Goal: Communication & Community: Answer question/provide support

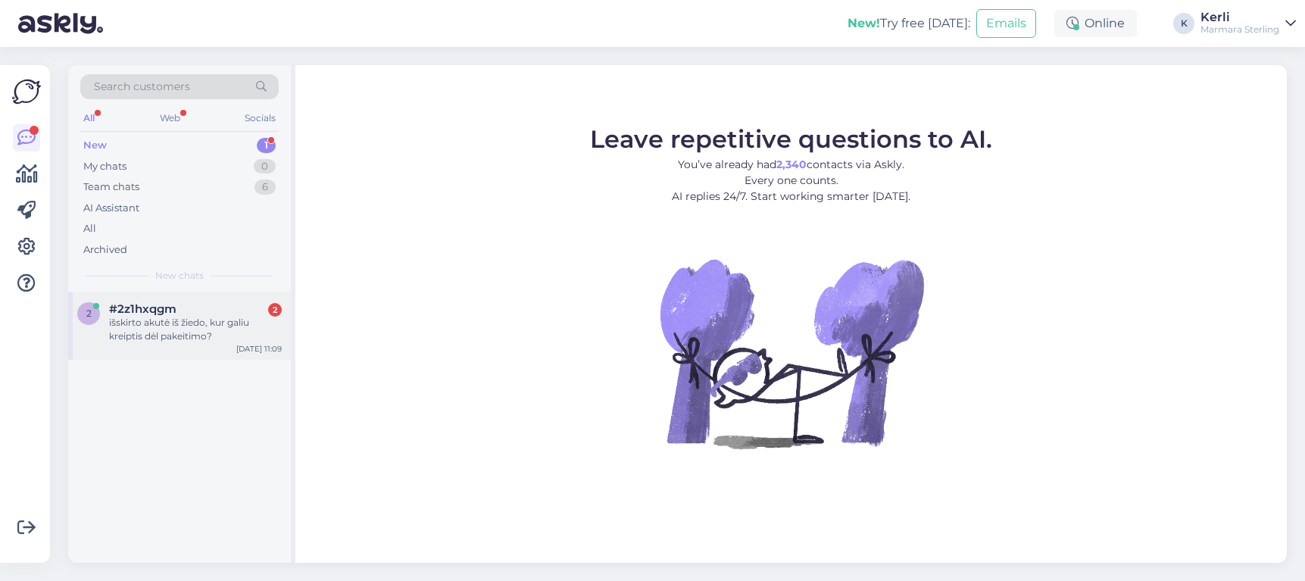
click at [148, 294] on div "2 #2z1hxqgm 2 išskirto akutė iš žiedo, kur galiu kreiptis dėl pakeitimo? Sep 16…" at bounding box center [179, 326] width 223 height 68
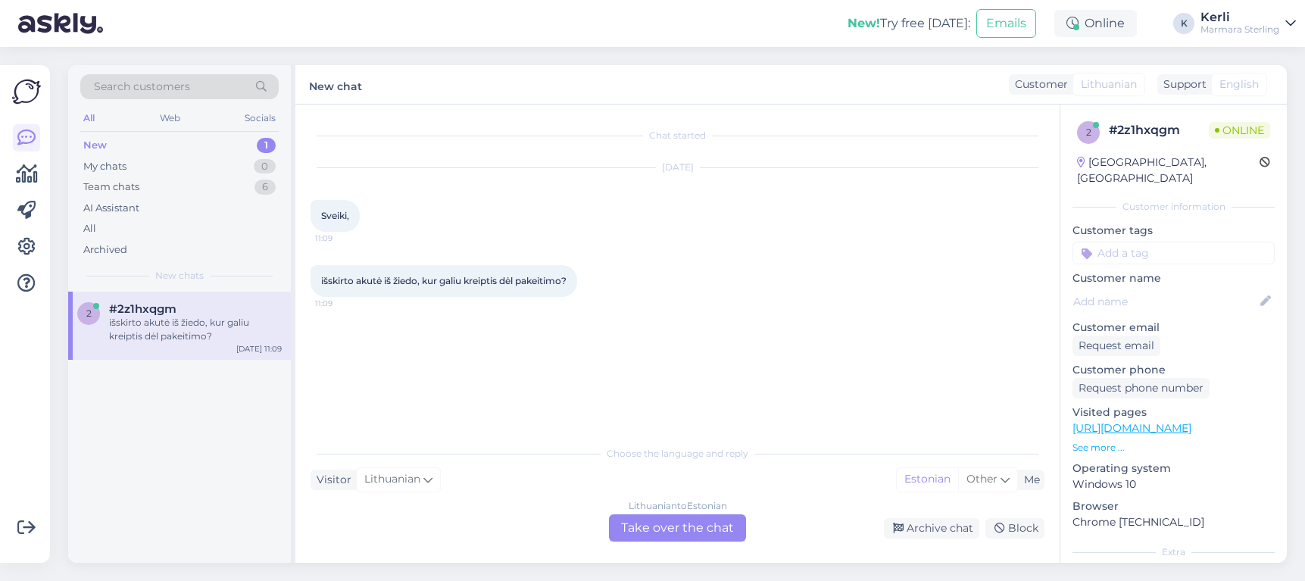
click at [653, 526] on div "Lithuanian to Estonian Take over the chat" at bounding box center [677, 527] width 137 height 27
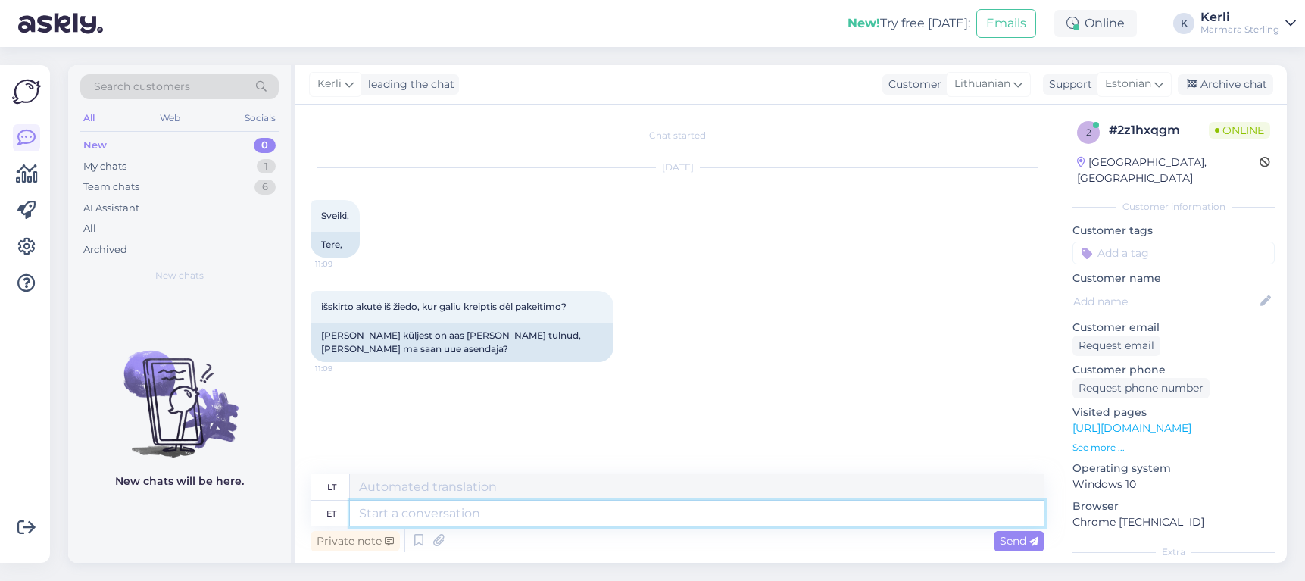
click at [490, 514] on textarea at bounding box center [697, 514] width 695 height 26
type textarea "Tere!"
type textarea "Sveiki!"
type textarea "Tere! Kas t"
type textarea "Sveiki! Yra"
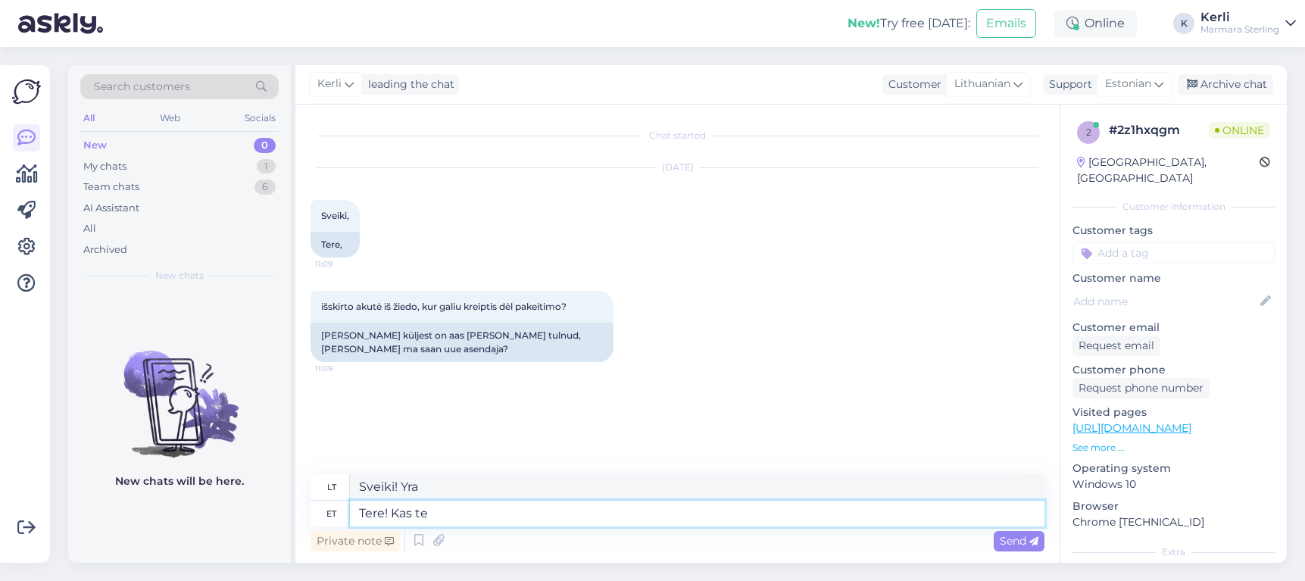
type textarea "Tere! Kas te s"
type textarea "Sveiki! Ar jūs?"
type textarea "Tere! Kas te saate"
type textarea "Sveiki! Ar galite"
type textarea "Tere! Kas te saate meile p"
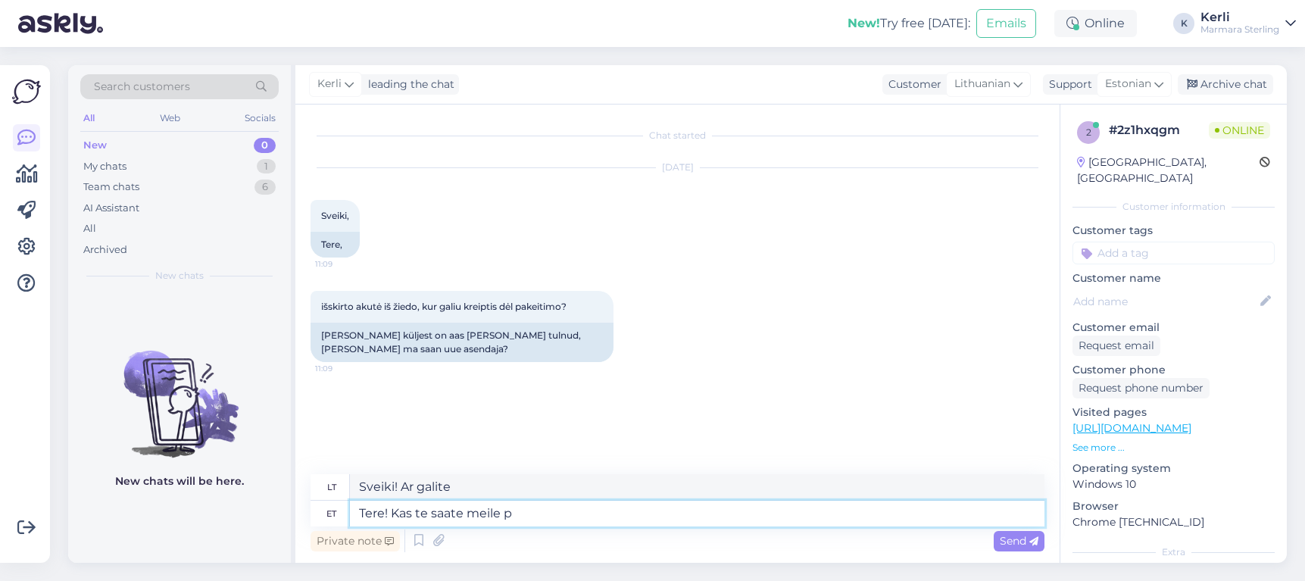
type textarea "Sveiki! Gal galite mums atsiųsti?"
type textarea "Tere! Kas te saate meile pildi s"
type textarea "Sveiki! Gal galite atsiųsti mums nuotrauką?"
type textarea "Tere! Kas te saate meile pildi saata?"
click at [1024, 546] on span "Send" at bounding box center [1019, 541] width 39 height 14
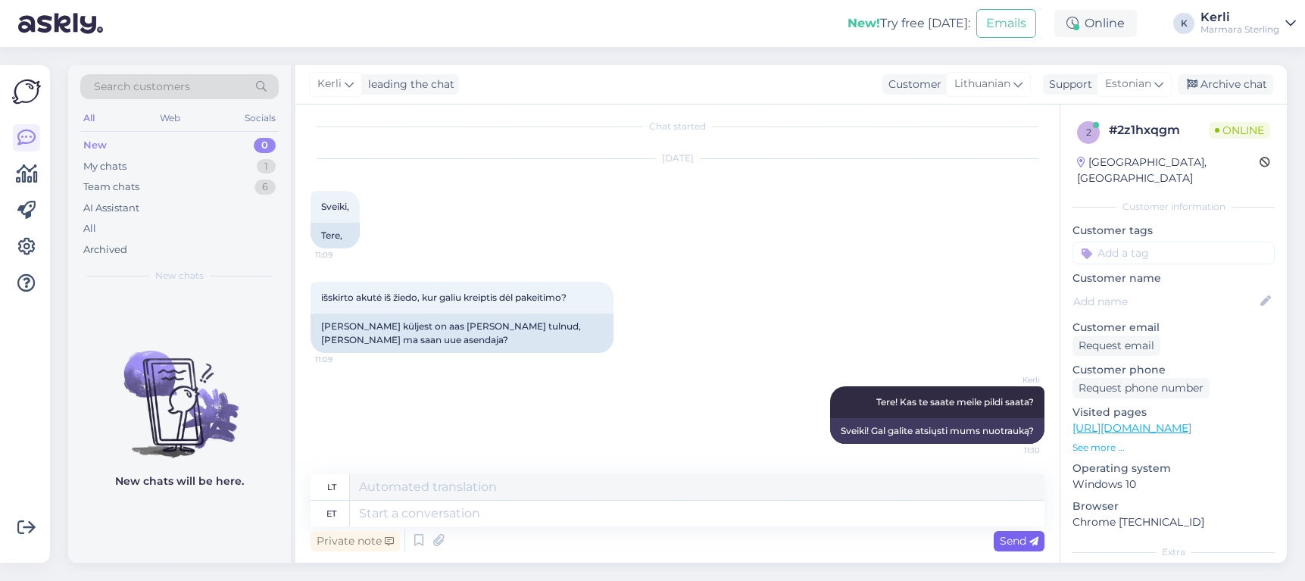
scroll to position [105, 0]
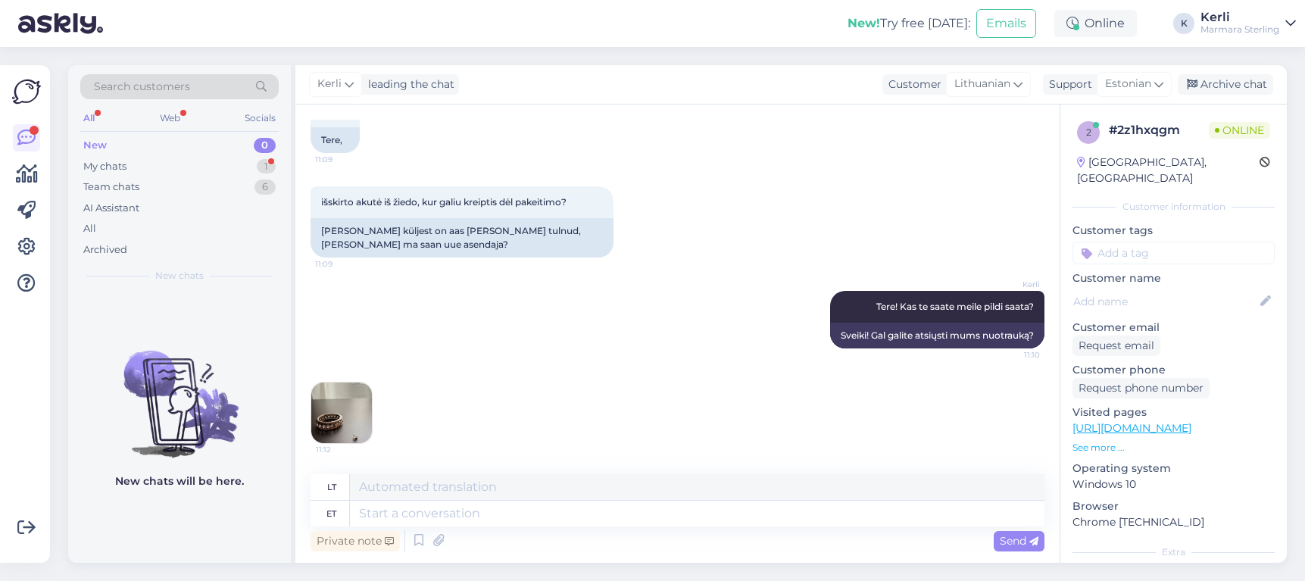
click at [336, 420] on img at bounding box center [341, 413] width 61 height 61
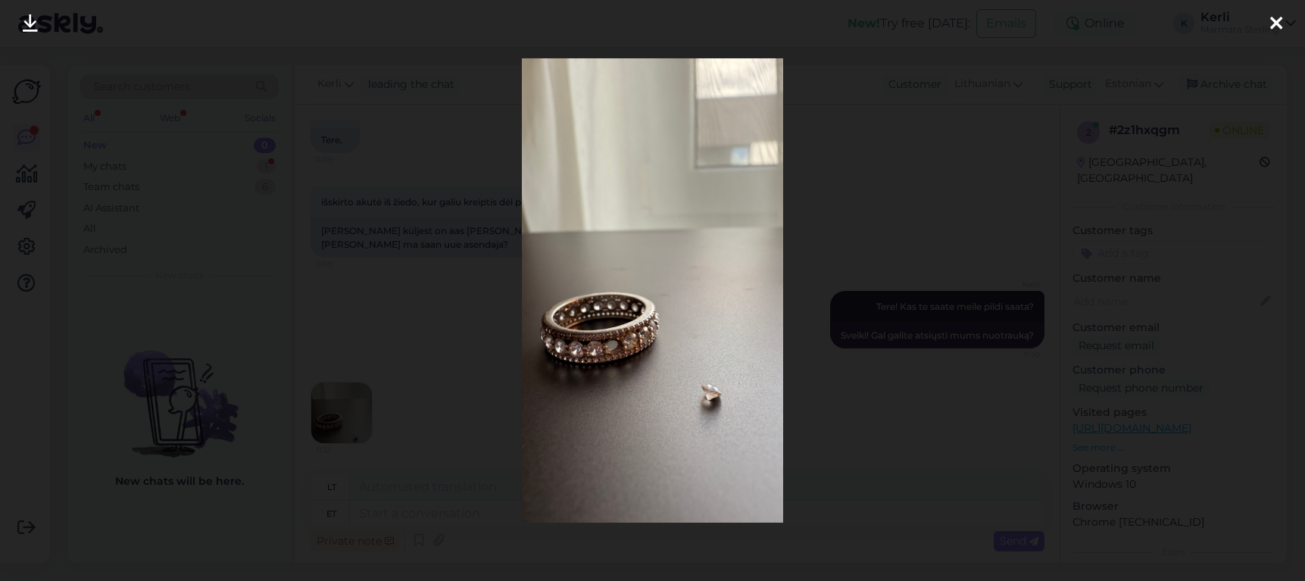
click at [1058, 19] on icon at bounding box center [1277, 24] width 12 height 20
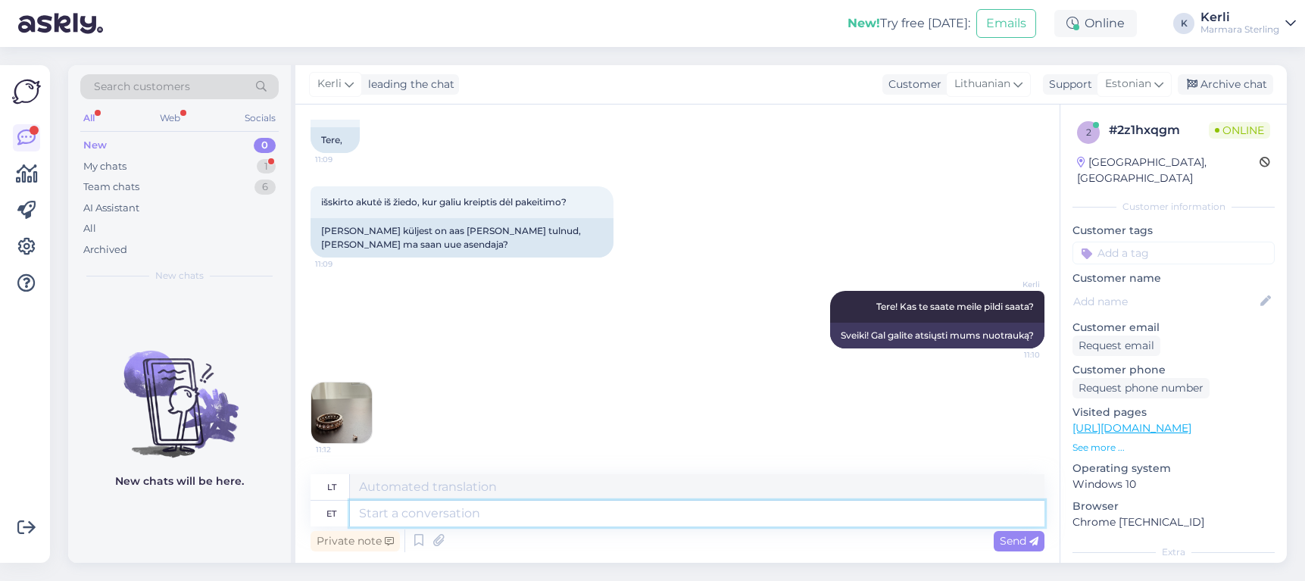
click at [599, 521] on textarea at bounding box center [697, 514] width 695 height 26
type textarea "Kas"
type textarea "Yra"
type textarea "Kas te"
type textarea "Ar tu?"
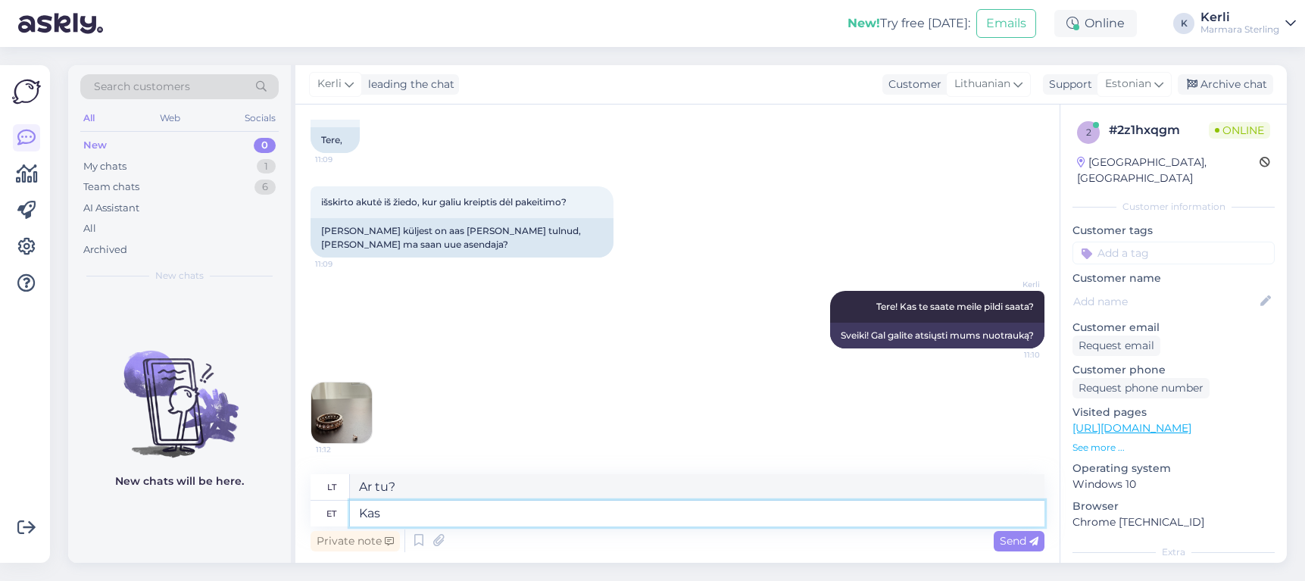
type textarea "Ka"
type textarea "Yra"
type textarea "K"
type textarea "Kas tood"
type textarea "Ar atneši?"
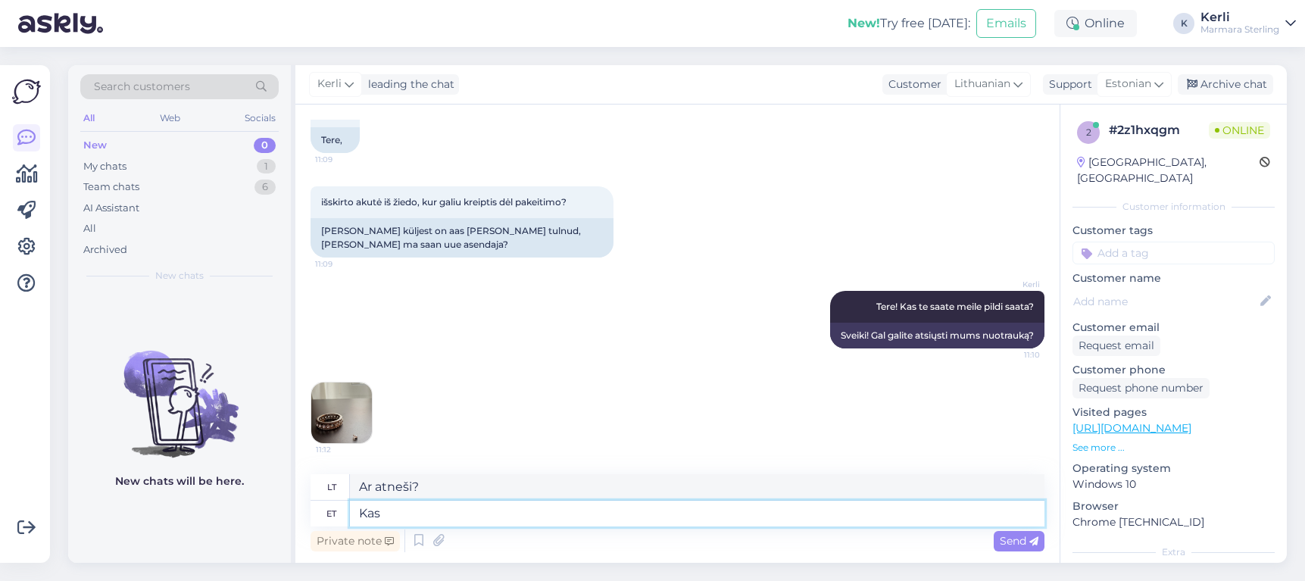
type textarea "Kas s"
type textarea "Yra"
type textarea "Kas sõrmus on"
type textarea "Ar žiedas"
type textarea "Kas sõrmus on ostetud v"
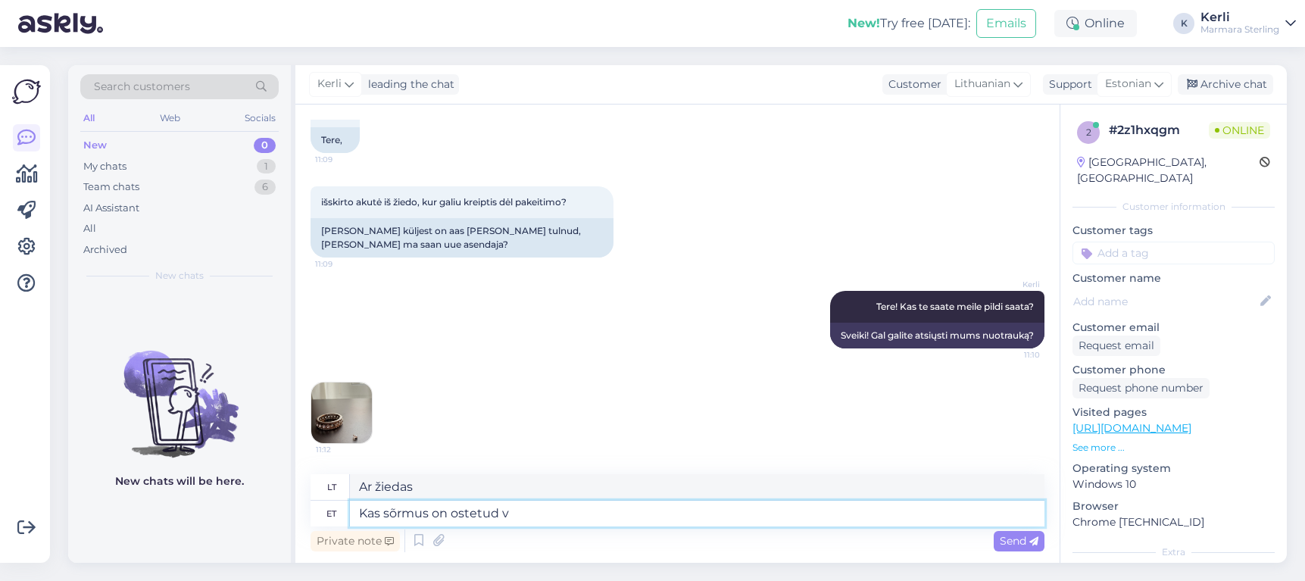
type textarea "Ar žiedas nupirktas?"
type textarea "Kas sõrmus on ostetud väh"
type textarea "Ar žiedas bent jau nupirktas?"
type textarea "Kas sõrmus on ostetud"
type textarea "Ar žiedas nupirktas?"
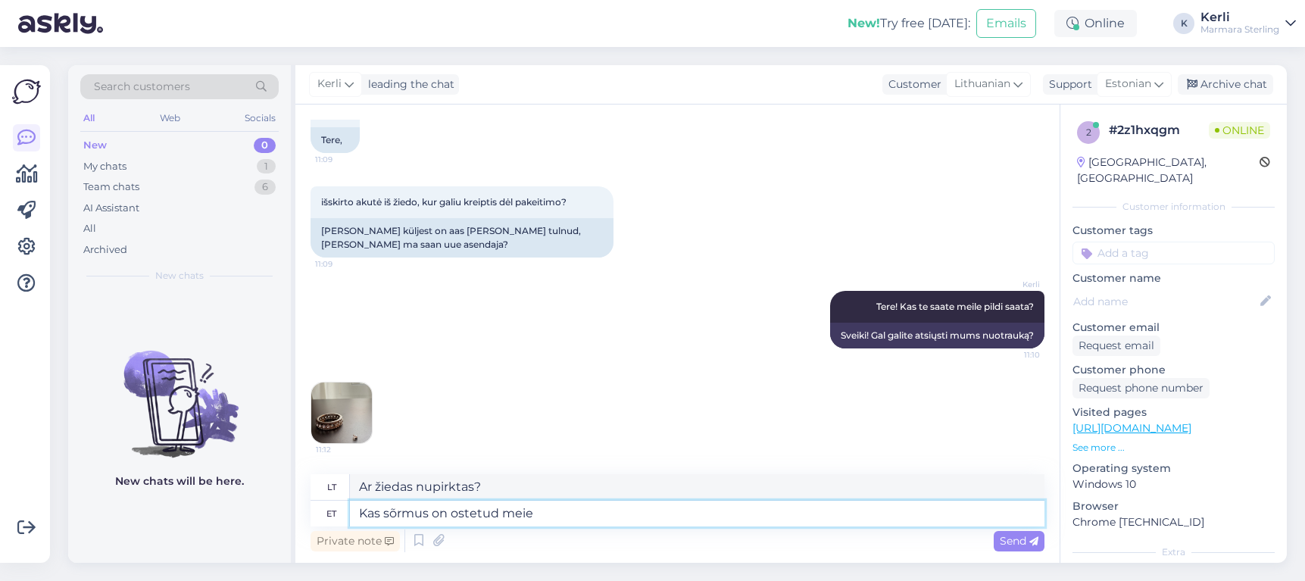
type textarea "Kas sõrmus on ostetud meie e"
type textarea "Ar žiedas pirktas iš mūsų?"
type textarea "Kas sõrmus on ostetud meie e-poest? K"
type textarea "Ar žiedas buvo pirktas mūsų internetinėje parduotuvėje?"
type textarea "Kas sõrmus on ostetud meie e-poest? Kuidas on"
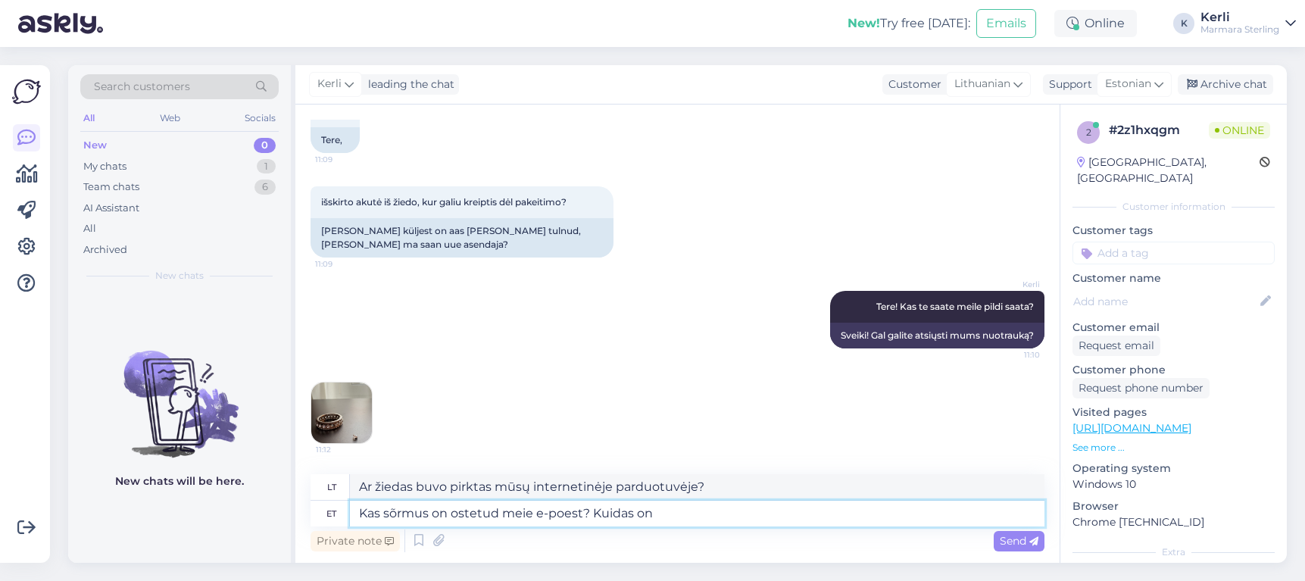
type textarea "Ar žiedas buvo pirktas mūsų internetinėje parduotuvėje? Kaip?"
type textarea "Kas sõrmus on ostetud meie e-poest? Kuidas on te"
type textarea "Ar žiedas pirktas mūsų internetinėje parduotuvėje? Koks jis?"
type textarea "Kas sõrmus on ostetud meie e-poest? Kuidas on teie e"
type textarea "Ar žiedas pirktas mūsų internetinėje parduotuvėje? Kaip laikotės?"
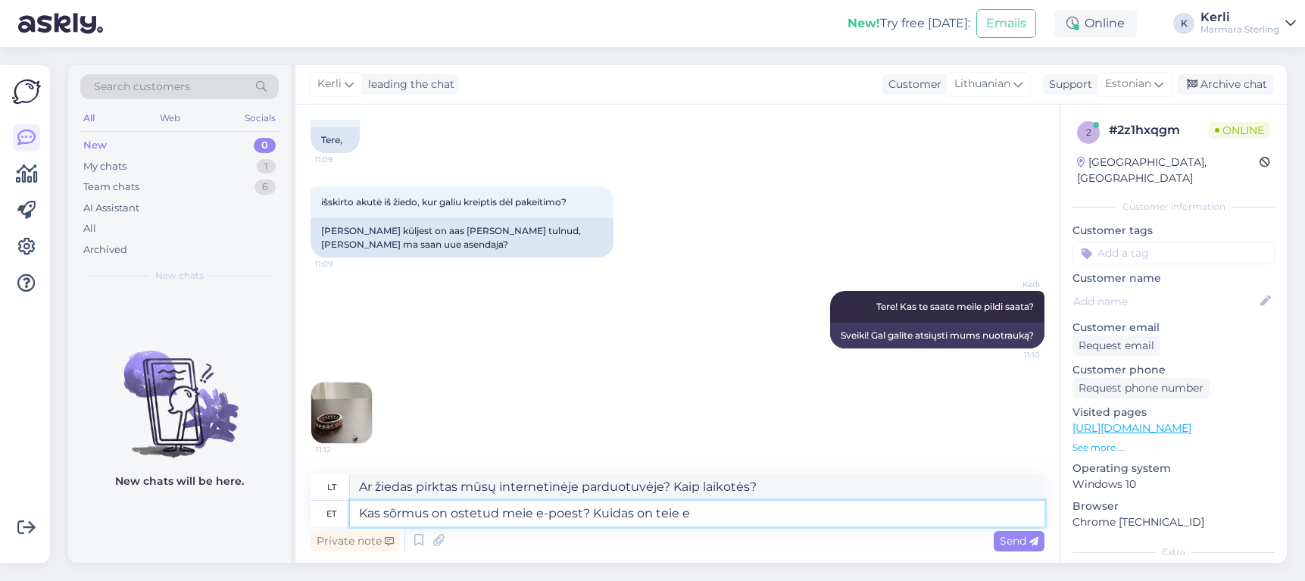
type textarea "Kas sõrmus on ostetud meie e-poest? Kuidas on teie e-"
type textarea "Ar žiedas buvo pirktas mūsų internetinėje parduotuvėje? Kaip vertinate savo el."
type textarea "Kas sõrmus on ostetud meie e-poest? Kuidas on teie e-maili aa"
type textarea "Ar žiedas pirktas mūsų internetinėje parduotuvėje? Koks jūsų el. pašto adresas?"
type textarea "Kas sõrmus on ostetud meie e-poest? Kuidas on teie e-maili aadress?"
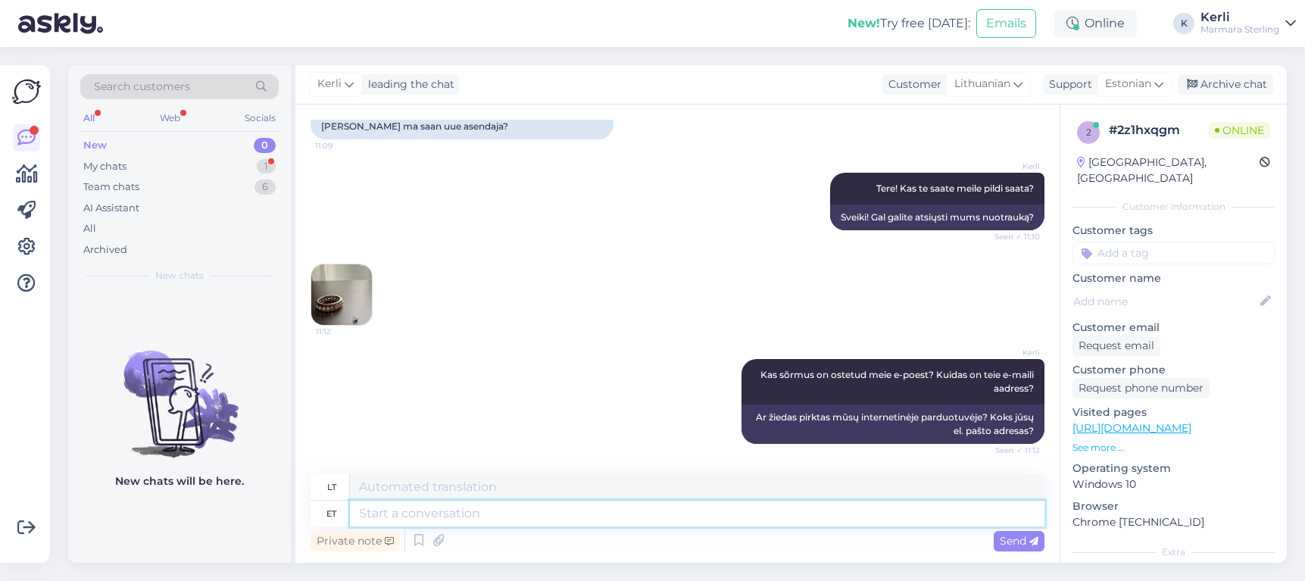
scroll to position [341, 0]
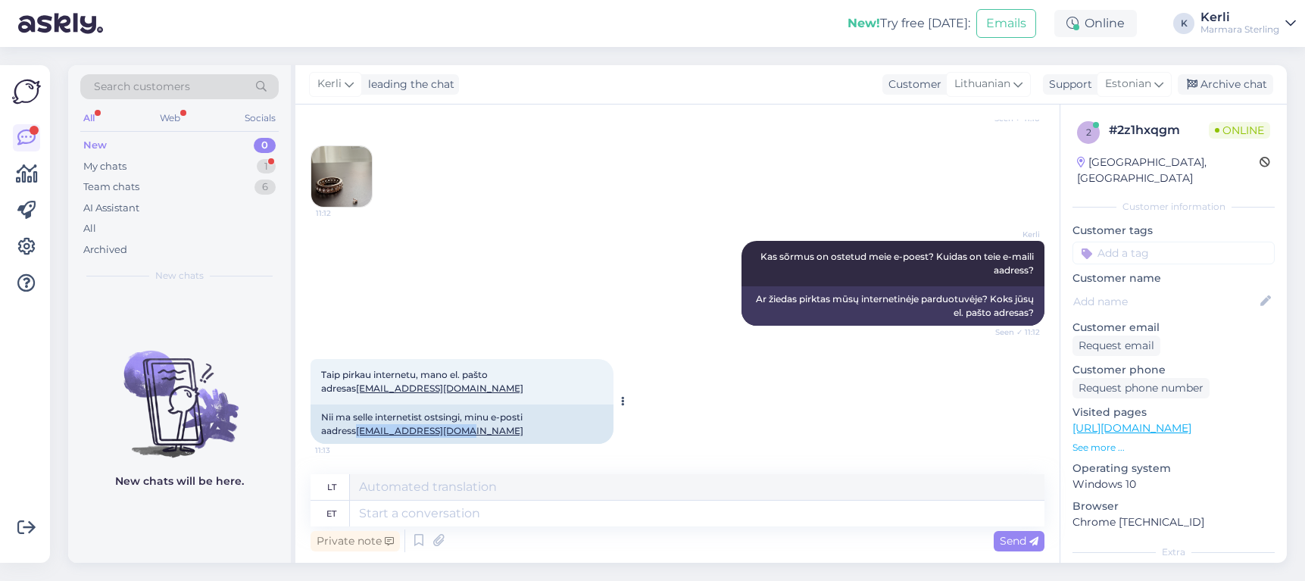
drag, startPoint x: 455, startPoint y: 439, endPoint x: 312, endPoint y: 433, distance: 143.3
click at [312, 433] on div "Nii ma selle internetist ostsingi, minu e-posti aadress kleviene.a@gmail.com" at bounding box center [462, 424] width 303 height 39
copy link "kleviene.a@gmail.com"
click at [424, 507] on textarea at bounding box center [697, 514] width 695 height 26
type textarea "Kahjuks me"
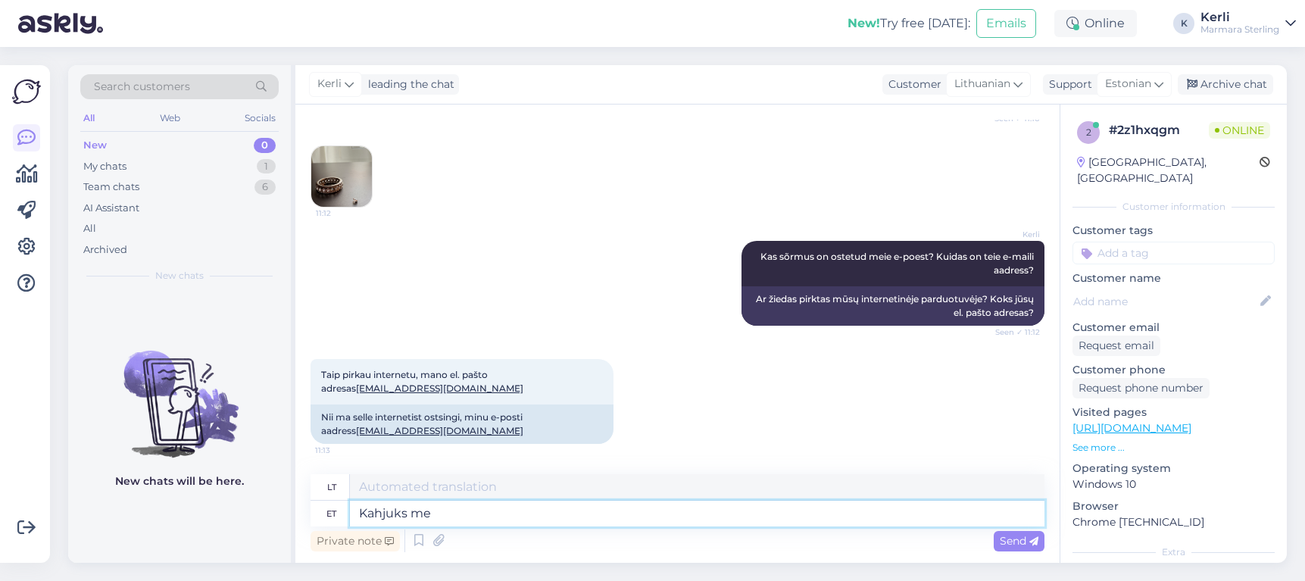
type textarea "Deja"
type textarea "Kahjuks me"
type textarea "Deja, mes"
type textarea "Kahjuks me ei"
type textarea "Deja, mes ne"
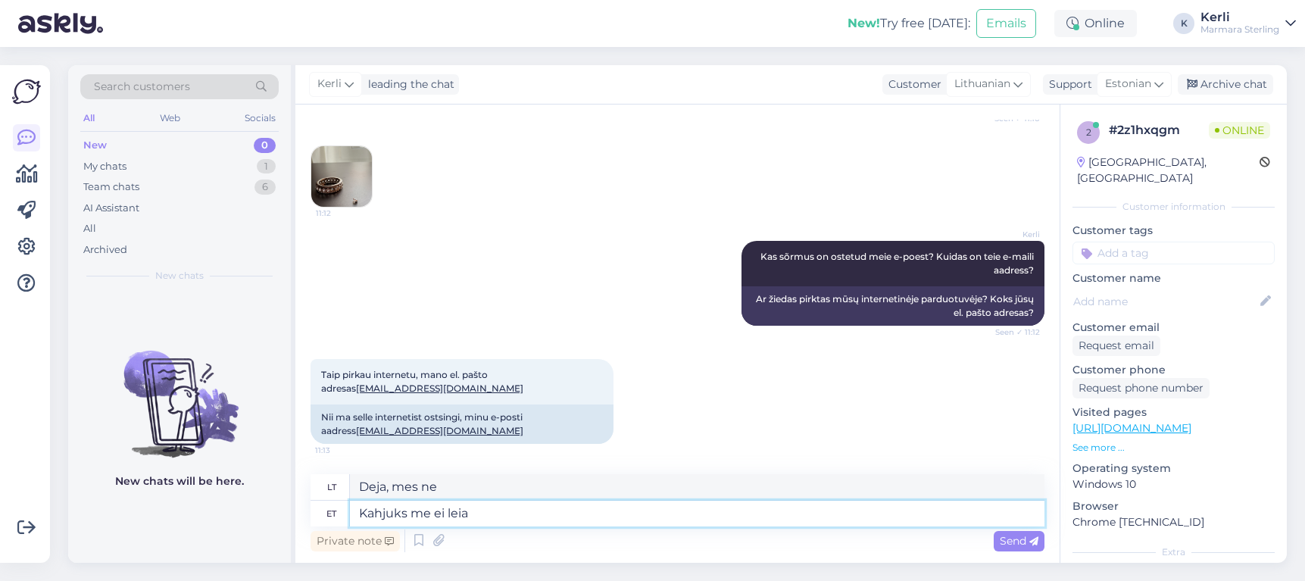
type textarea "Kahjuks me ei leia"
type textarea "Deja, nerandame"
type textarea "Kahjuks me ei leia selle"
type textarea "Deja, mes negalime jo rasti."
type textarea "Kahjuks me ei leia selle e-maili aa"
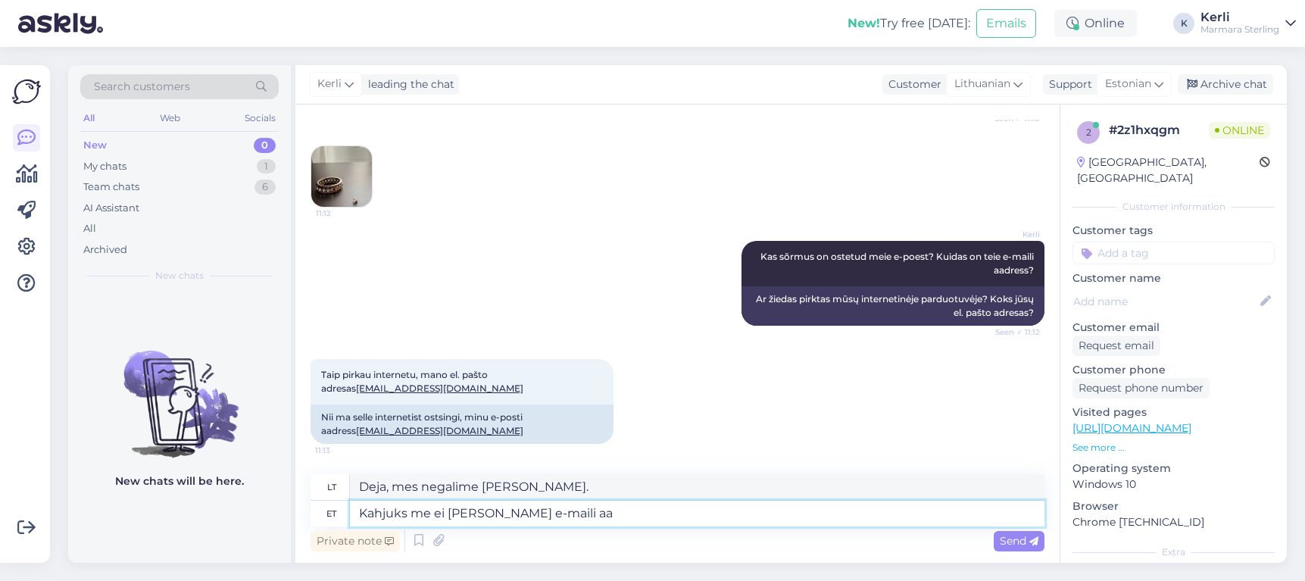
type textarea "Deja, šio el. laiško nerandame."
type textarea "Kahjuks me ei leia selle e-maili aadressiga u"
type textarea "Deja, negalime rasti nė vieno asmens su šiuo el. pašto adresu."
type textarea "Kahjuks me ei leia selle e-maili aadressiga ühtegi t"
type textarea "Deja, nerandame nė vieno žmogaus su šiuo el. pašto adresu."
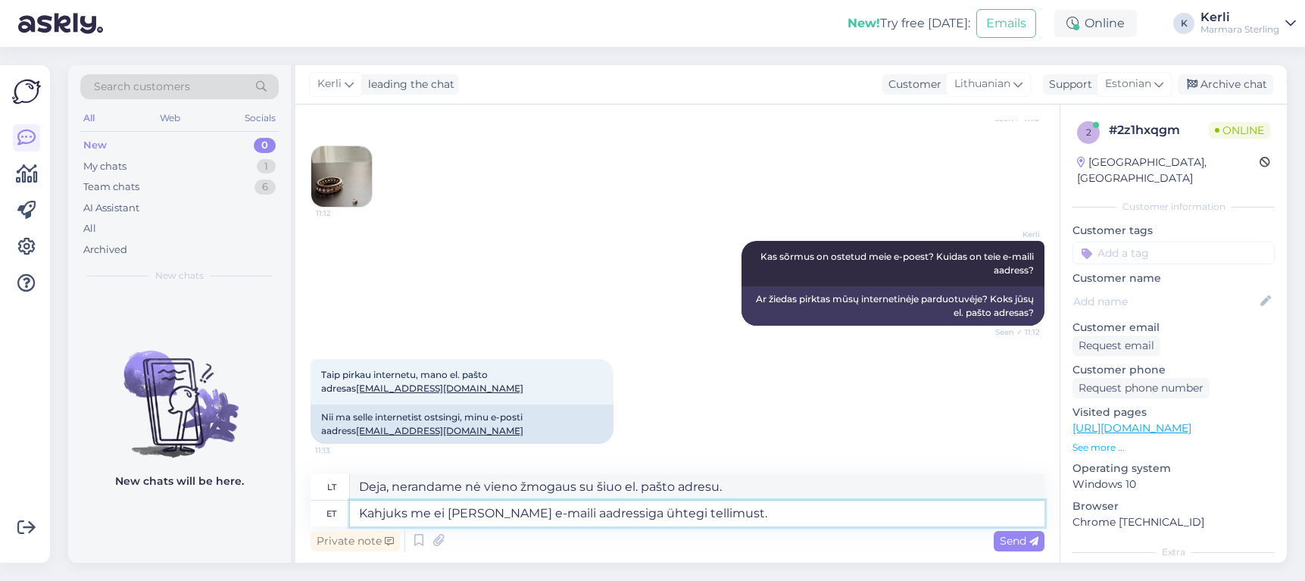
type textarea "Kahjuks me ei leia selle e-maili aadressiga ühtegi tellimust."
type textarea "Deja, šiuo el. pašto adresu nerandame jokių užsakymų."
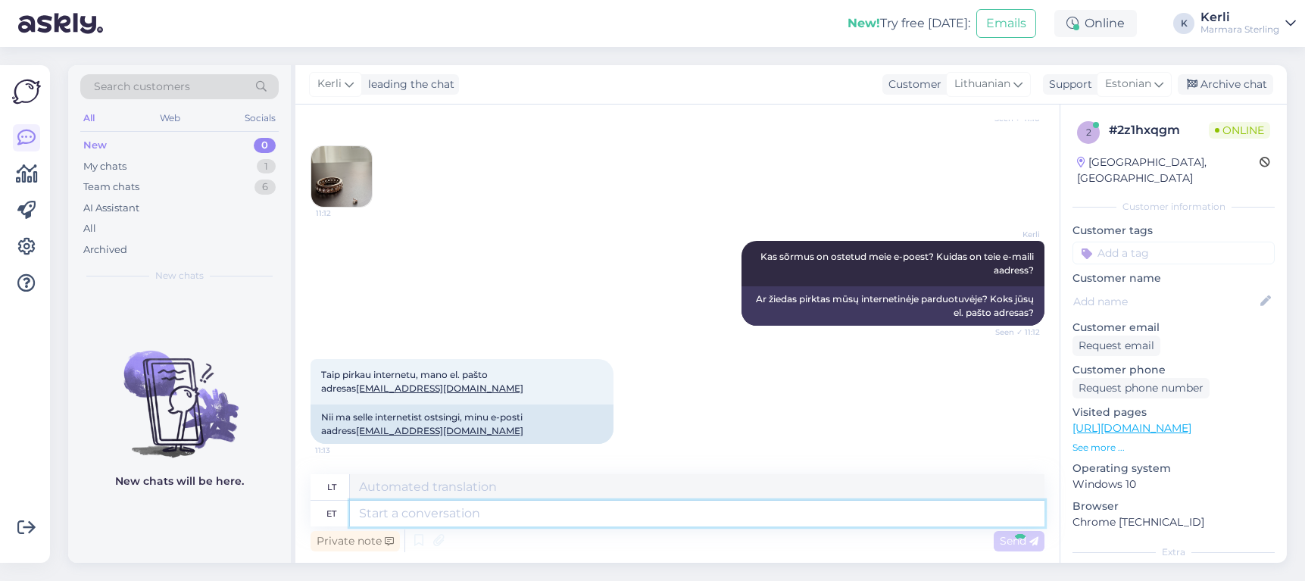
scroll to position [432, 0]
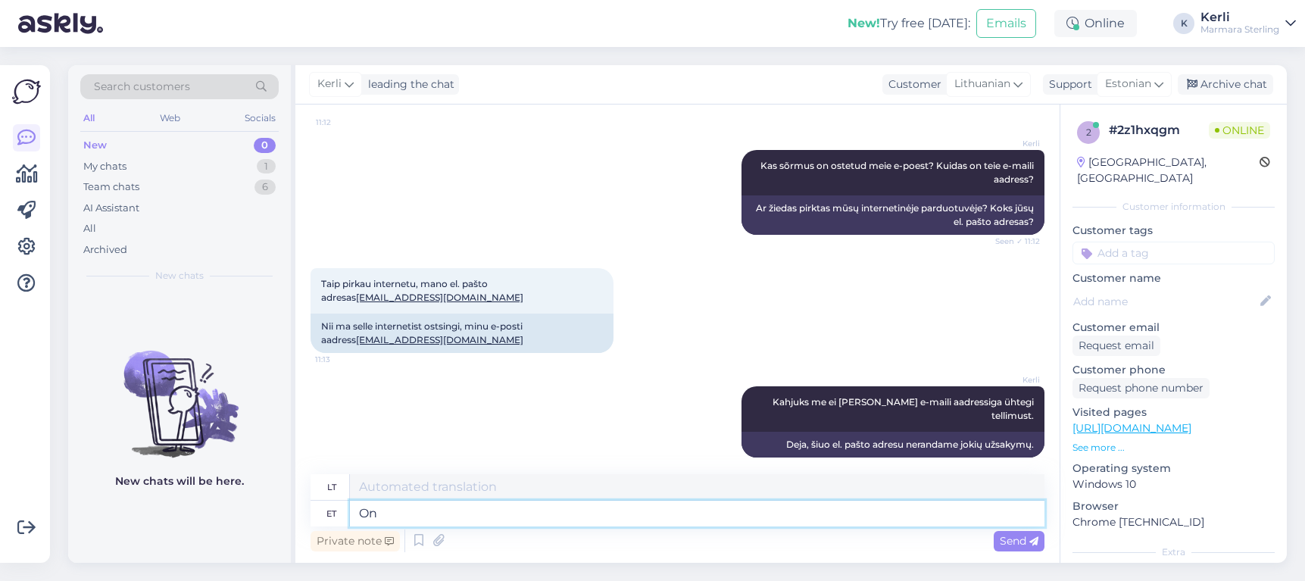
type textarea "On t"
type textarea "Yra"
type textarea "On teil"
type textarea "Ar turite?"
type textarea "On teil tellimus al"
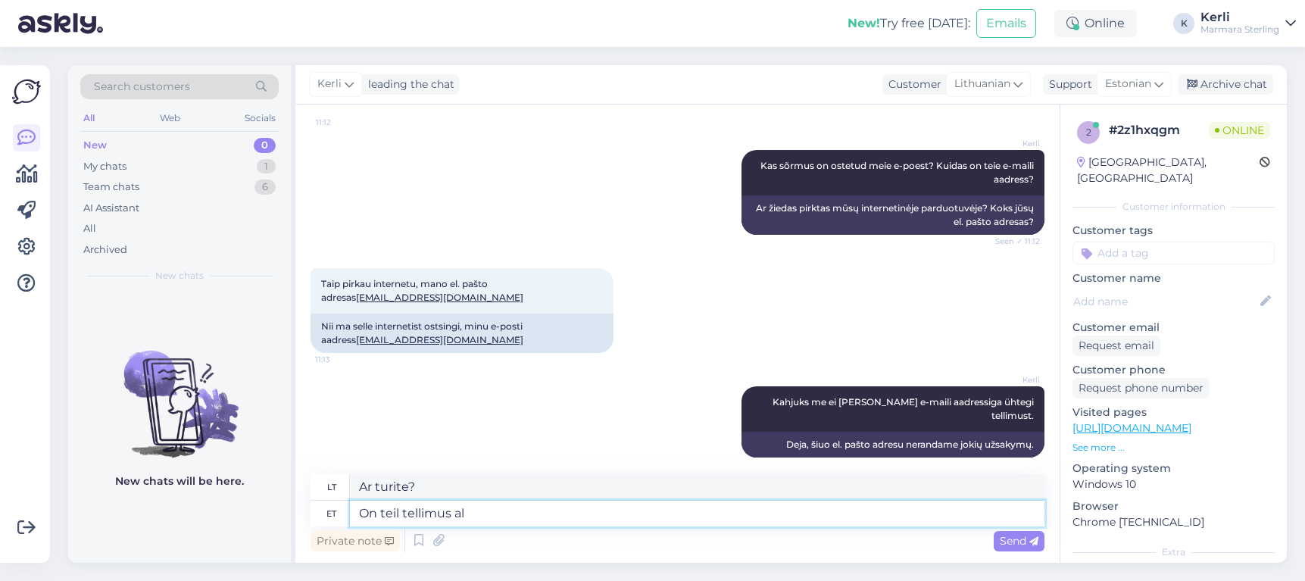
type textarea "Ar turite užsakymą?"
type textarea "On teil tellimus alles v"
type textarea "Ar vis dar turite savo užsakymą?"
type textarea "On teil tellimus alles või"
type textarea "Ar vis dar turite savo užsakymą ar"
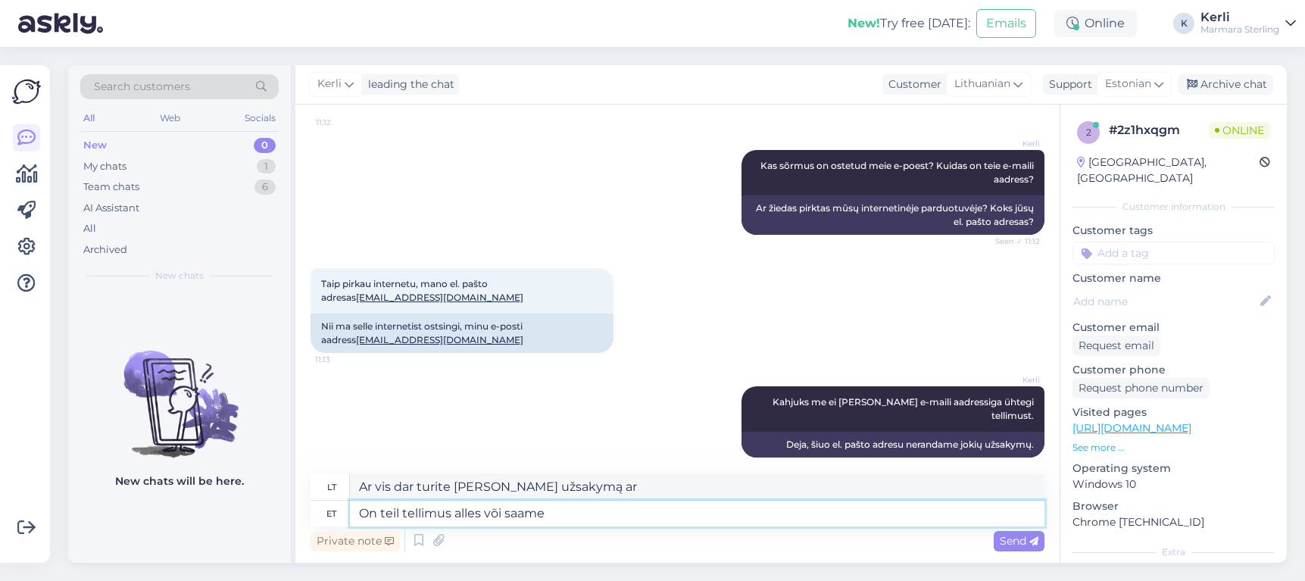
type textarea "On teil tellimus alles või saame"
type textarea "Ar vis dar turite užsakymą, ar galime?"
type textarea "On teil tellimus alles või saame otsida ni"
type textarea "Ar vis dar turite užsakymą, ar galime jį patikrinti?"
type textarea "On teil tellimus alles või saame otsida nie j"
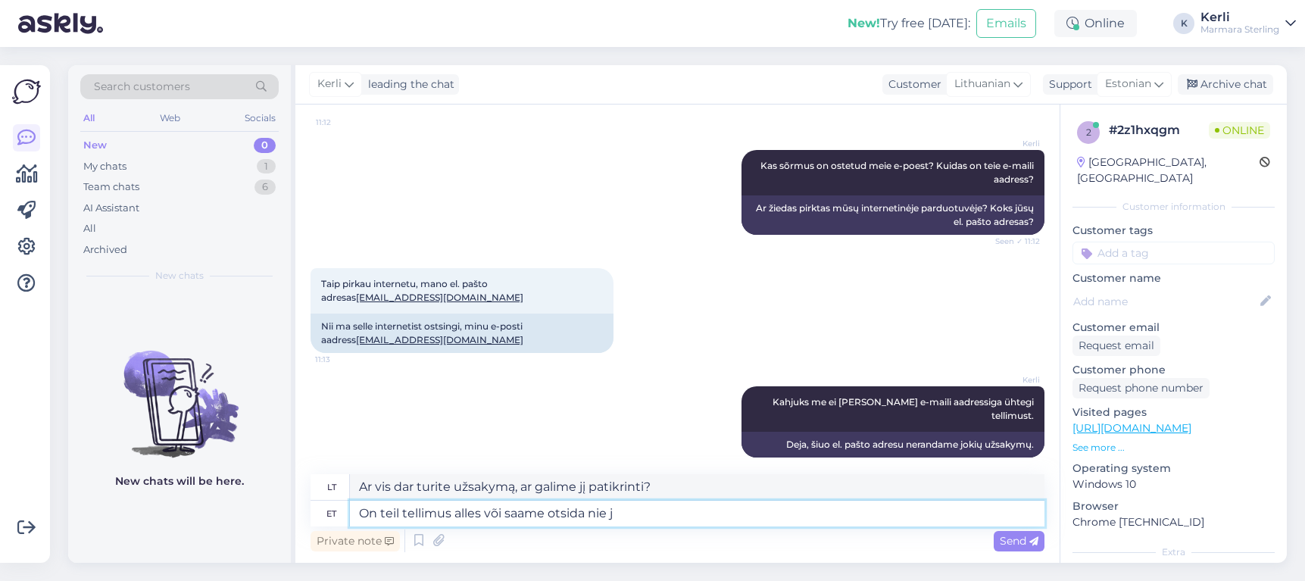
type textarea "Ar vis dar turite užsakymą, ar galime jo paieškoti?"
type textarea "On teil tellimus alles või saame otsida nim"
type textarea "Ar vis dar turite užsakymą, ar galime jį patikrinti?"
type textarea "On teil tellimus alles või saame otsida nime j"
type textarea "Ar vis dar turite užsakymą, ar galime paieškoti pavadinimo?"
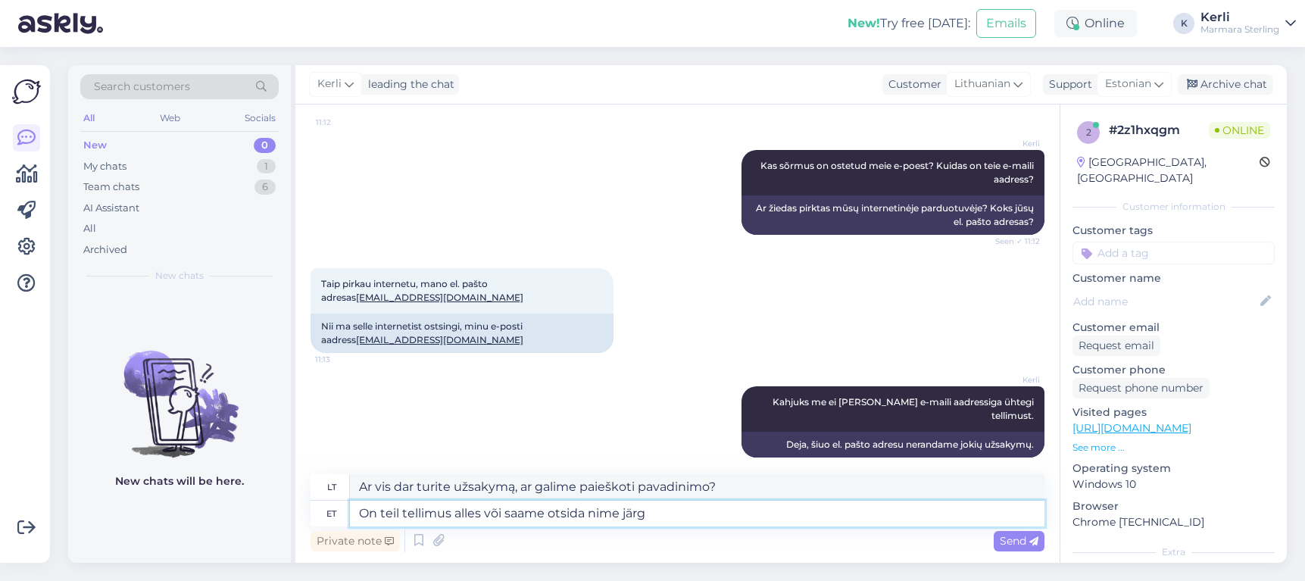
type textarea "On teil tellimus alles või saame otsida nime järgi"
type textarea "Ar vis dar turite užsakymą, ar galime ieškoti pagal pavadinimą?"
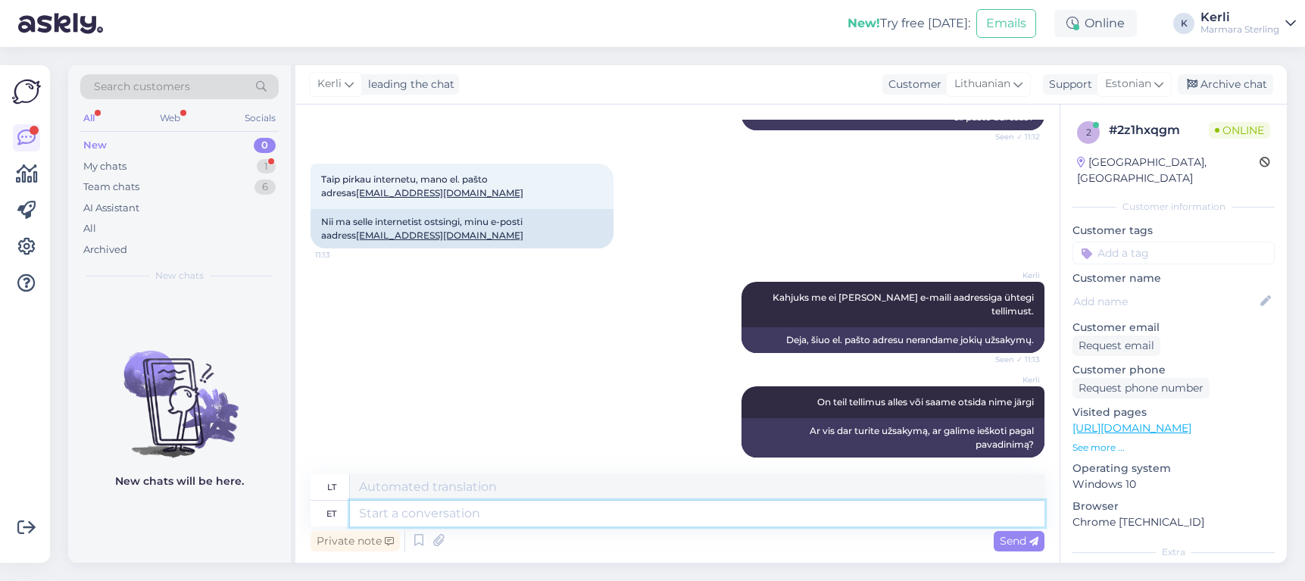
scroll to position [789, 0]
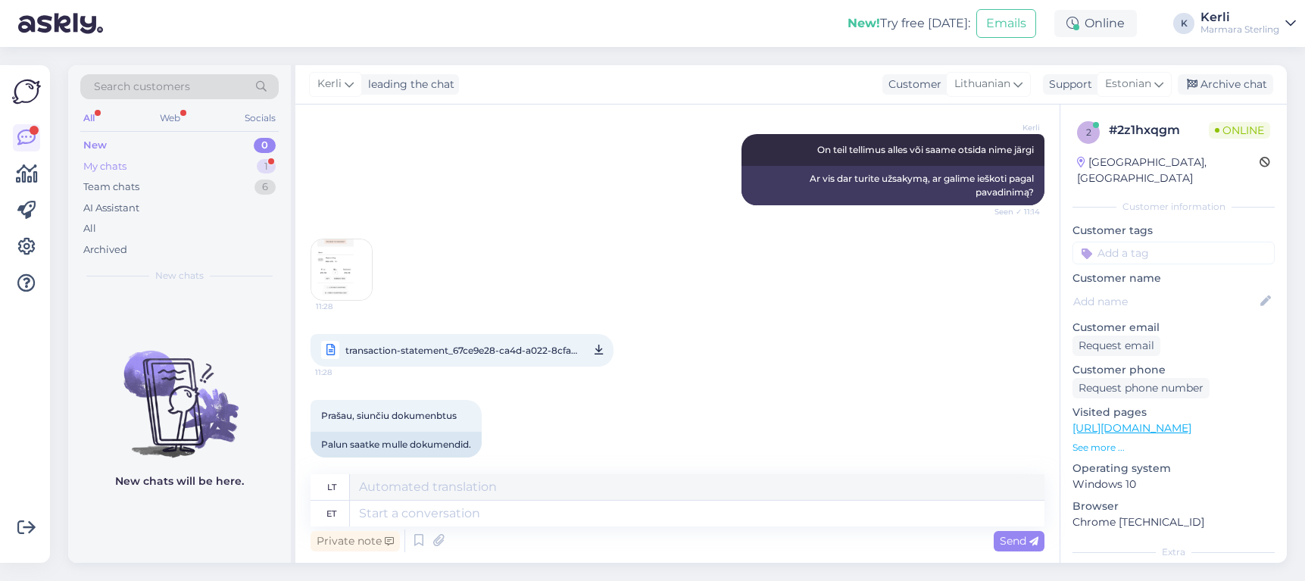
click at [245, 165] on div "My chats 1" at bounding box center [179, 166] width 199 height 21
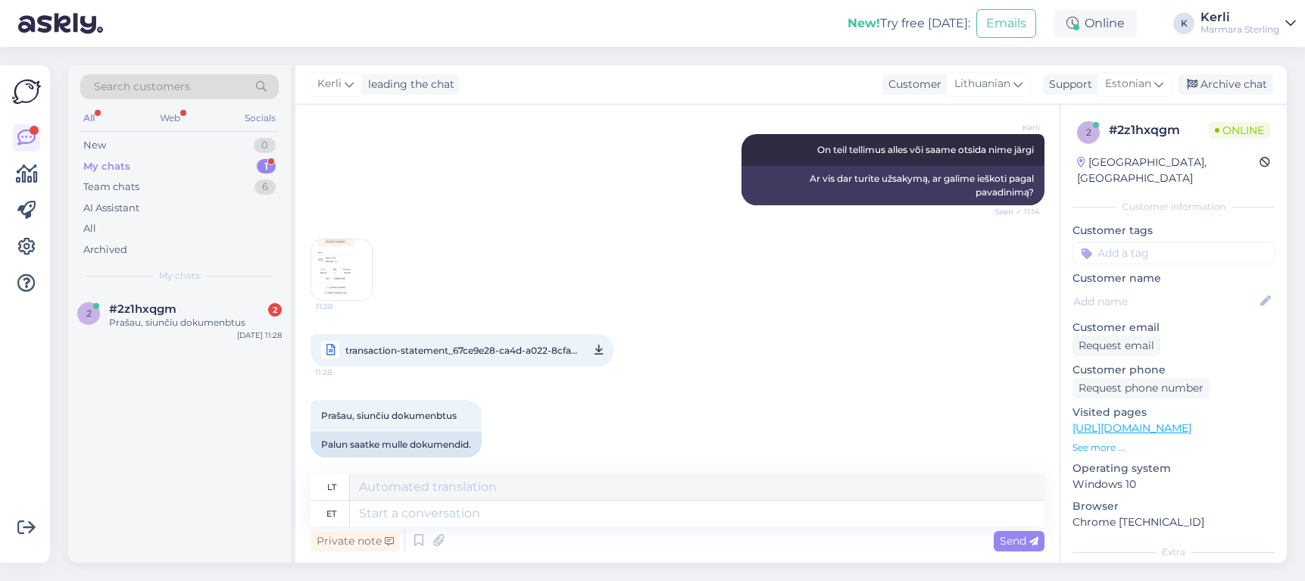
click at [332, 261] on img at bounding box center [341, 269] width 61 height 61
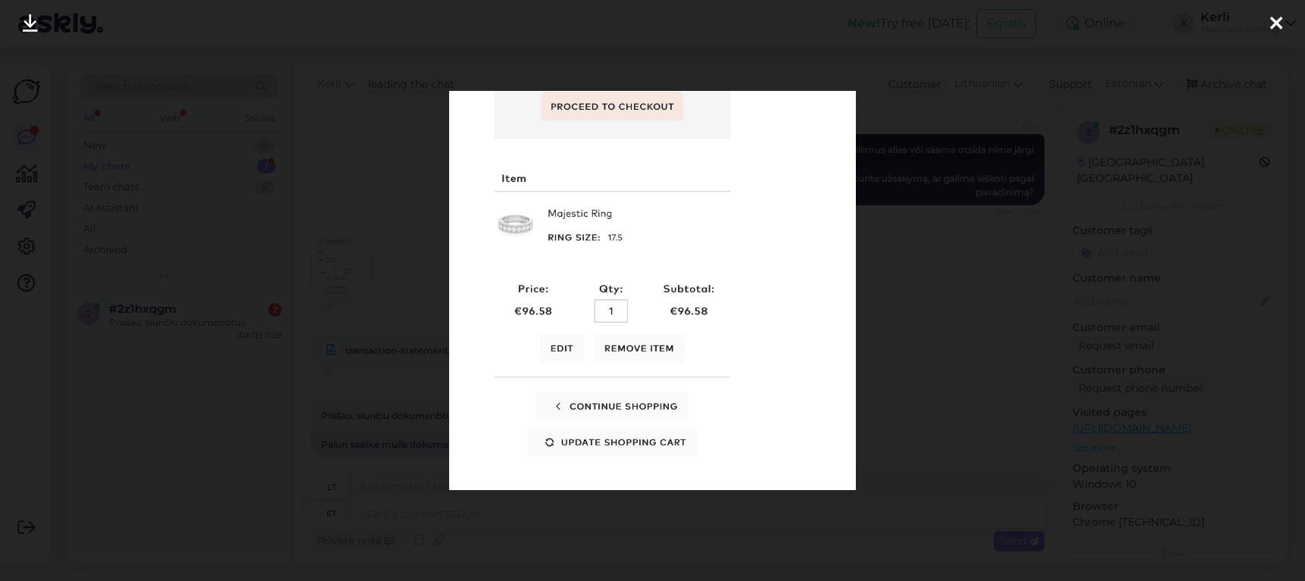
click at [1058, 23] on icon at bounding box center [1277, 24] width 12 height 20
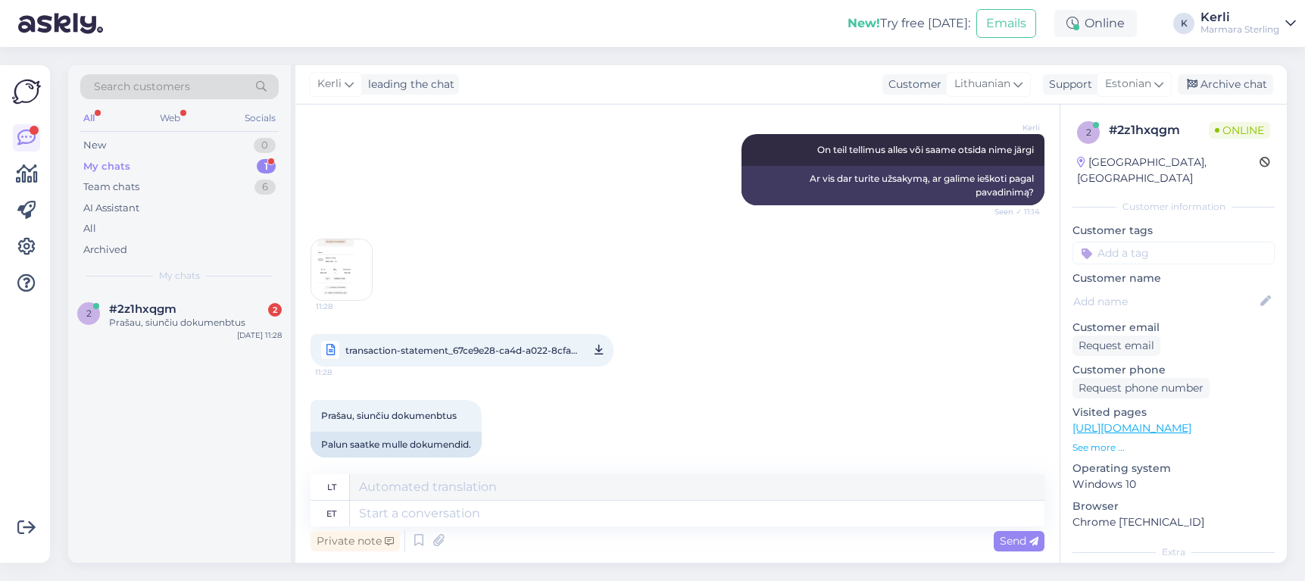
click at [521, 341] on span "transaction-statement_67ce9e28-ca4d-a022-8cfa-826788ced441_en-us_7f6a89.pdf" at bounding box center [461, 350] width 233 height 19
click at [522, 239] on div "11:28 transaction-statement_67ce9e28-ca4d-a022-8cfa-826788ced441_en-us_7f6a89.p…" at bounding box center [678, 302] width 734 height 161
click at [367, 265] on img at bounding box center [341, 269] width 61 height 61
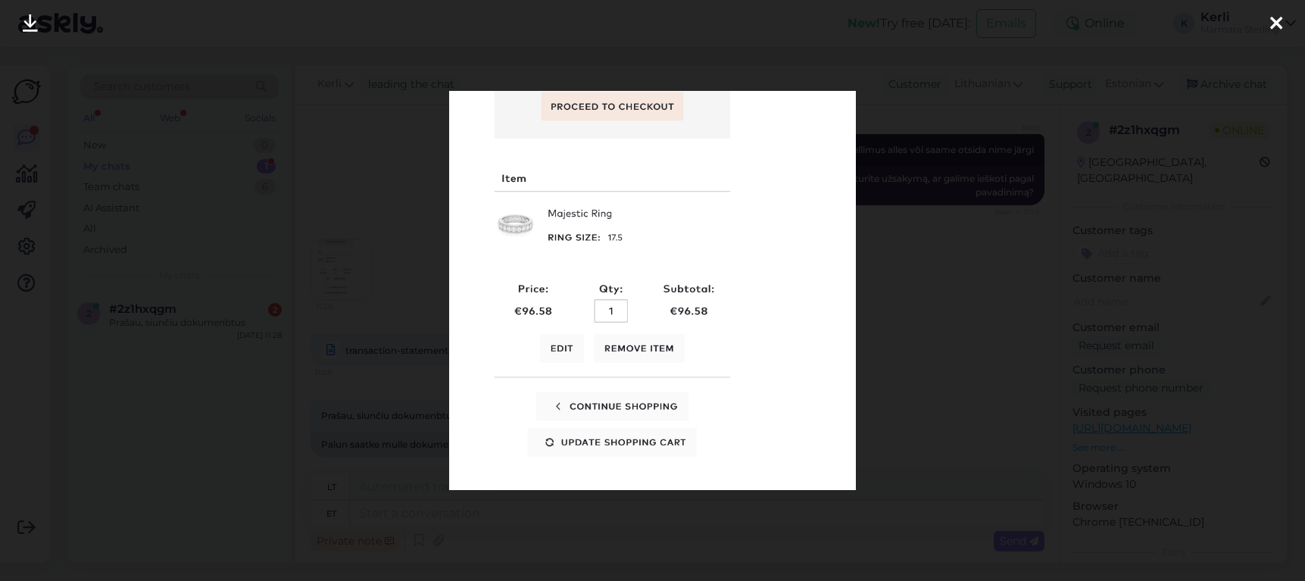
click at [1058, 21] on icon at bounding box center [1277, 24] width 12 height 20
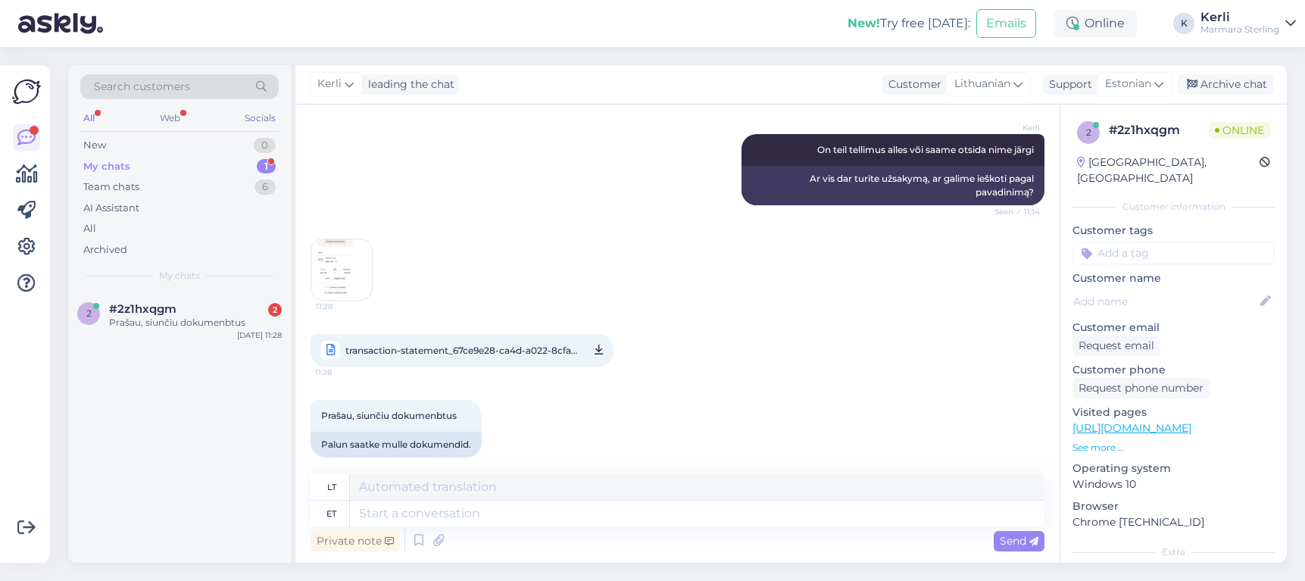
click at [472, 341] on span "transaction-statement_67ce9e28-ca4d-a022-8cfa-826788ced441_en-us_7f6a89.pdf" at bounding box center [461, 350] width 233 height 19
click at [324, 258] on img at bounding box center [341, 269] width 61 height 61
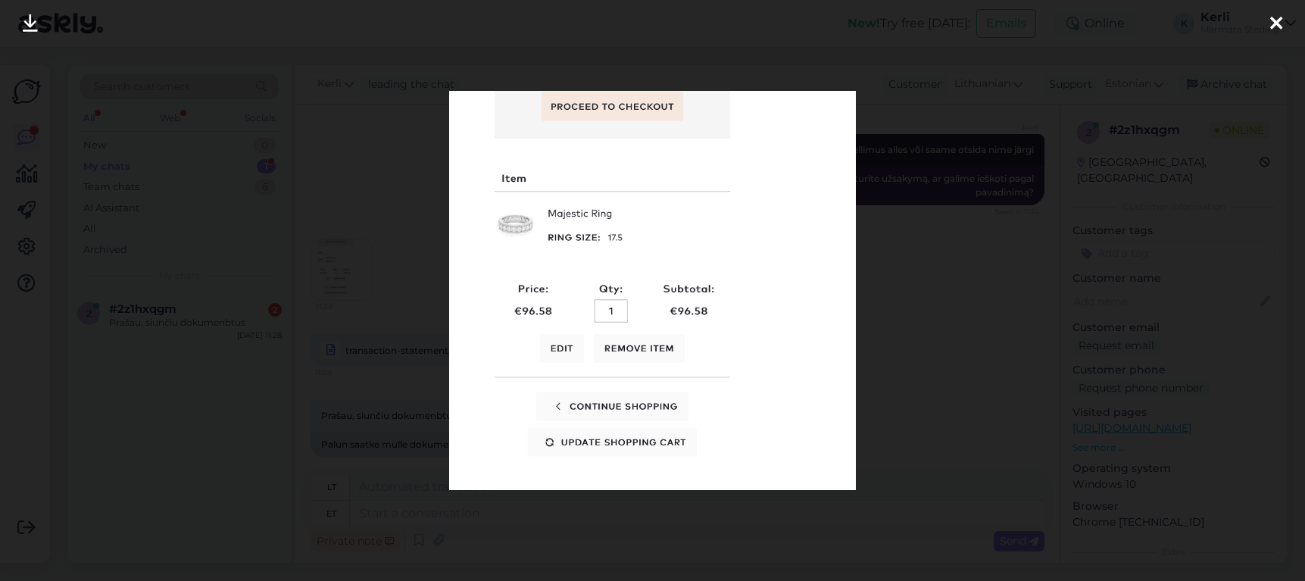
click at [1058, 22] on icon at bounding box center [1277, 24] width 12 height 20
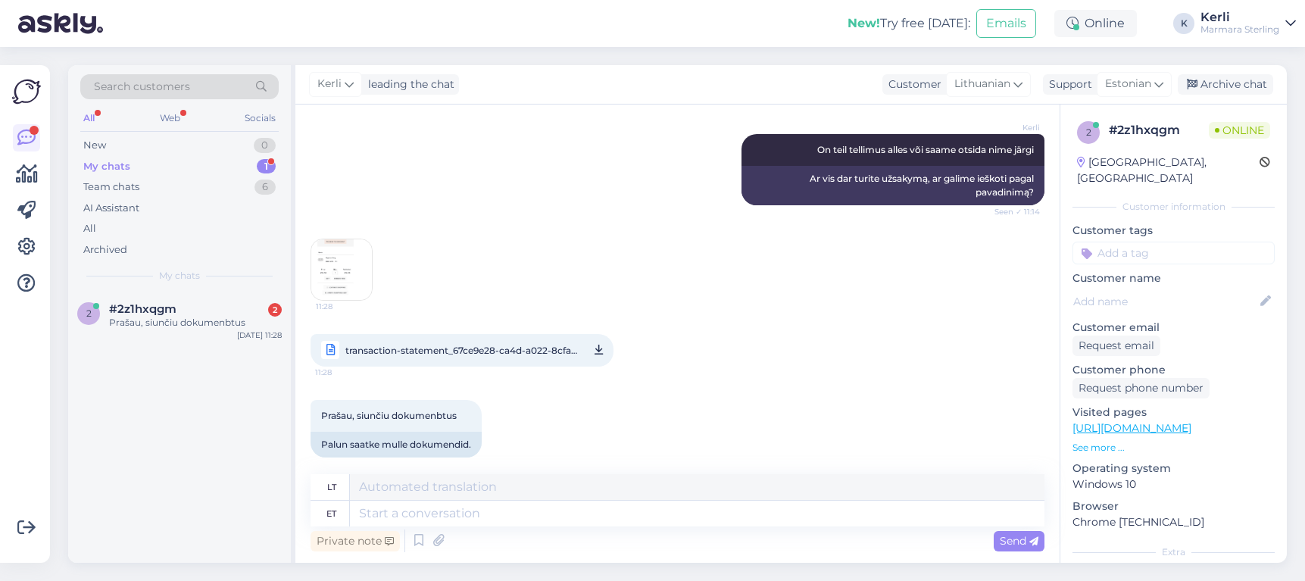
click at [345, 245] on img at bounding box center [341, 269] width 61 height 61
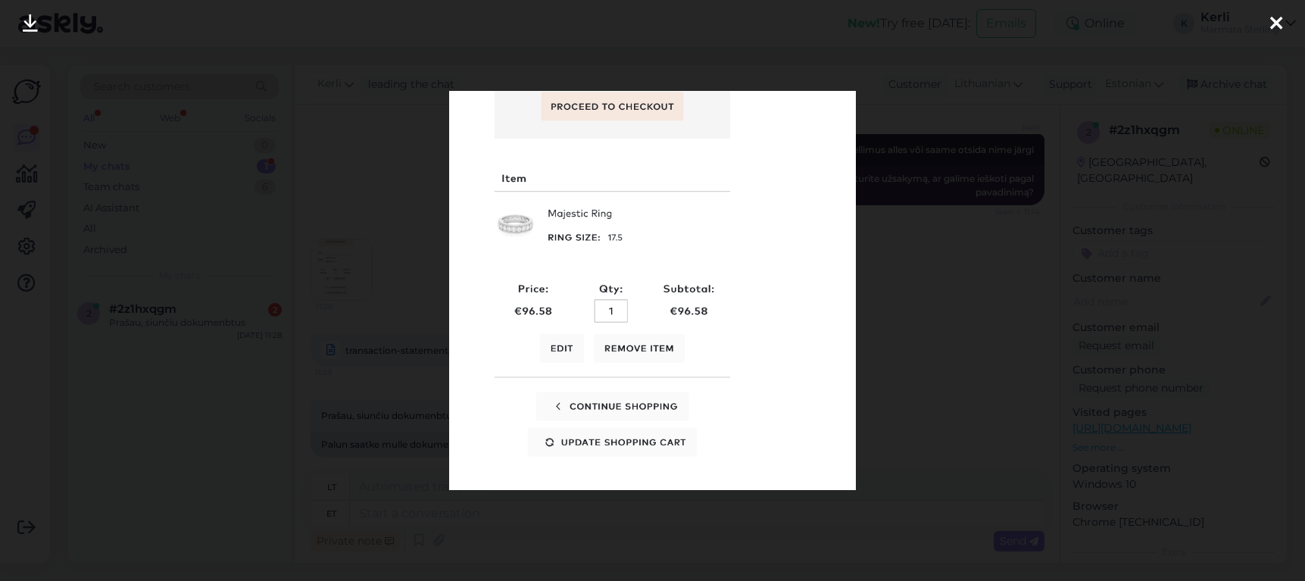
click at [1058, 20] on icon at bounding box center [1277, 24] width 12 height 20
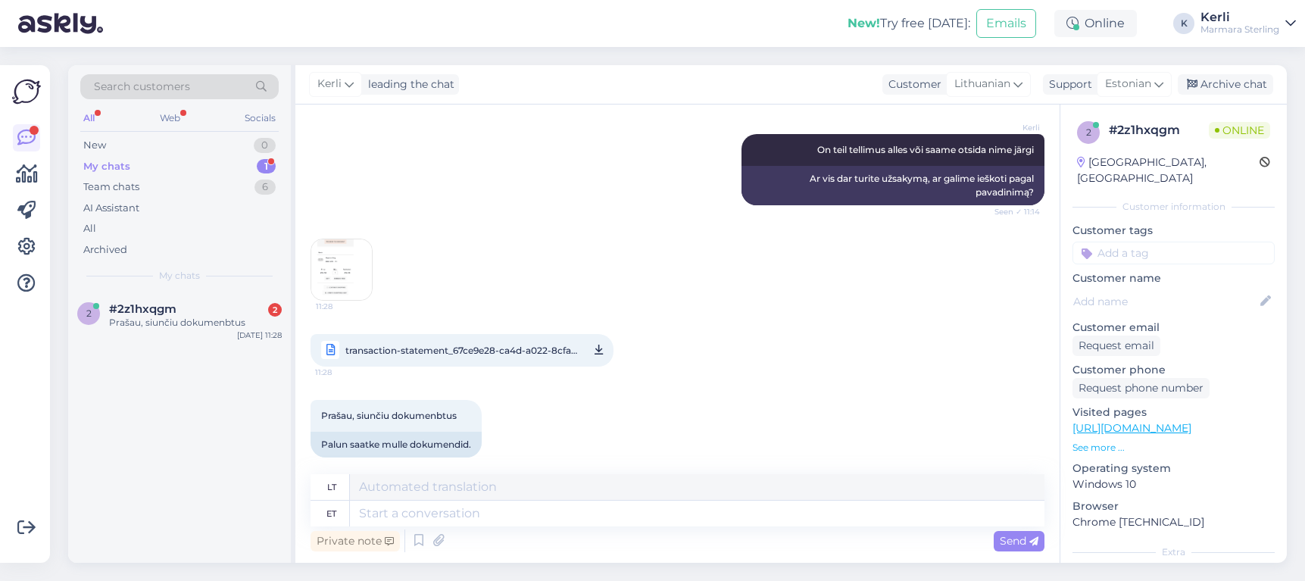
click at [363, 253] on img at bounding box center [341, 269] width 61 height 61
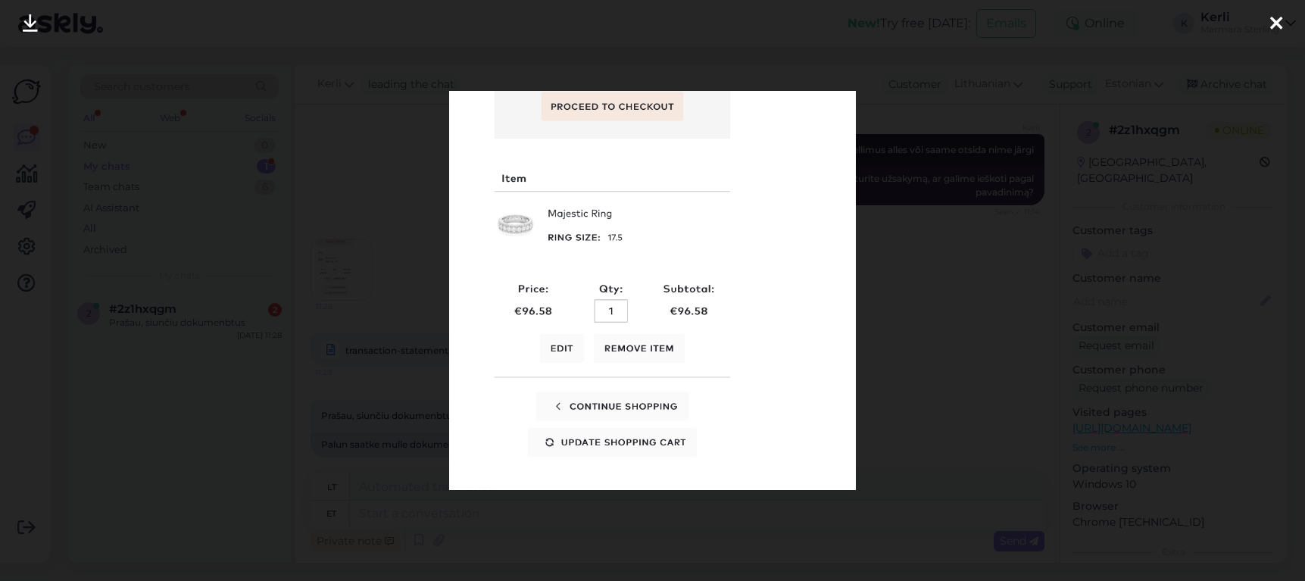
click at [1058, 18] on icon at bounding box center [1277, 24] width 12 height 20
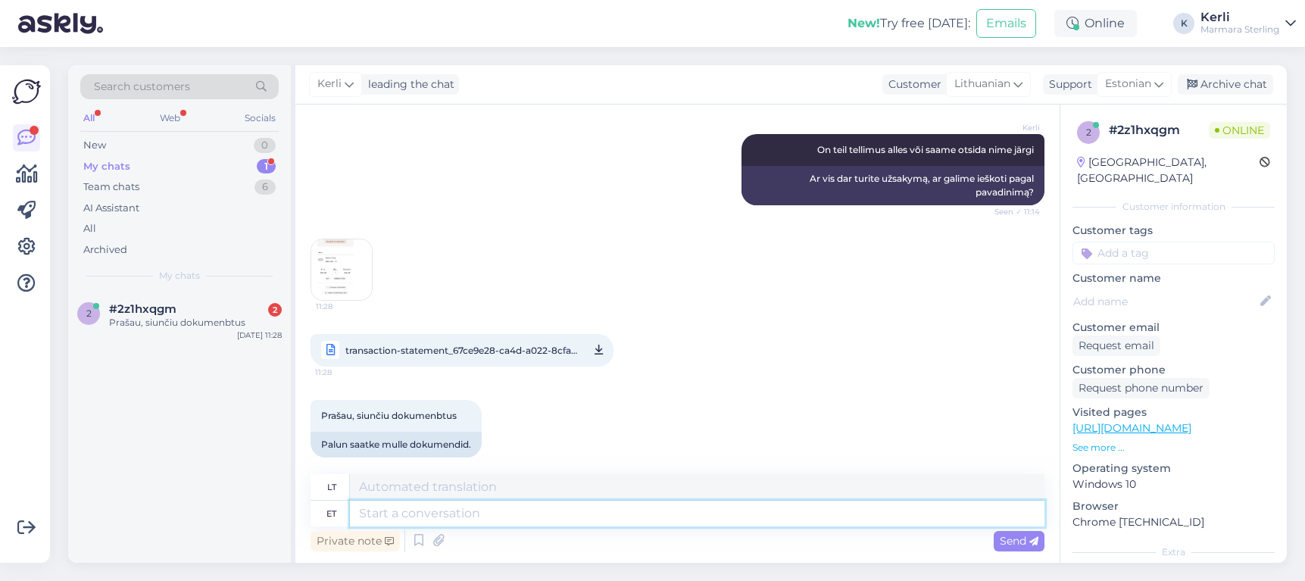
click at [449, 517] on textarea at bounding box center [697, 514] width 695 height 26
type textarea "Saadame te"
type textarea "Mes siunčiame"
type textarea "Saadame teile"
type textarea "Mes jums atsiųsime"
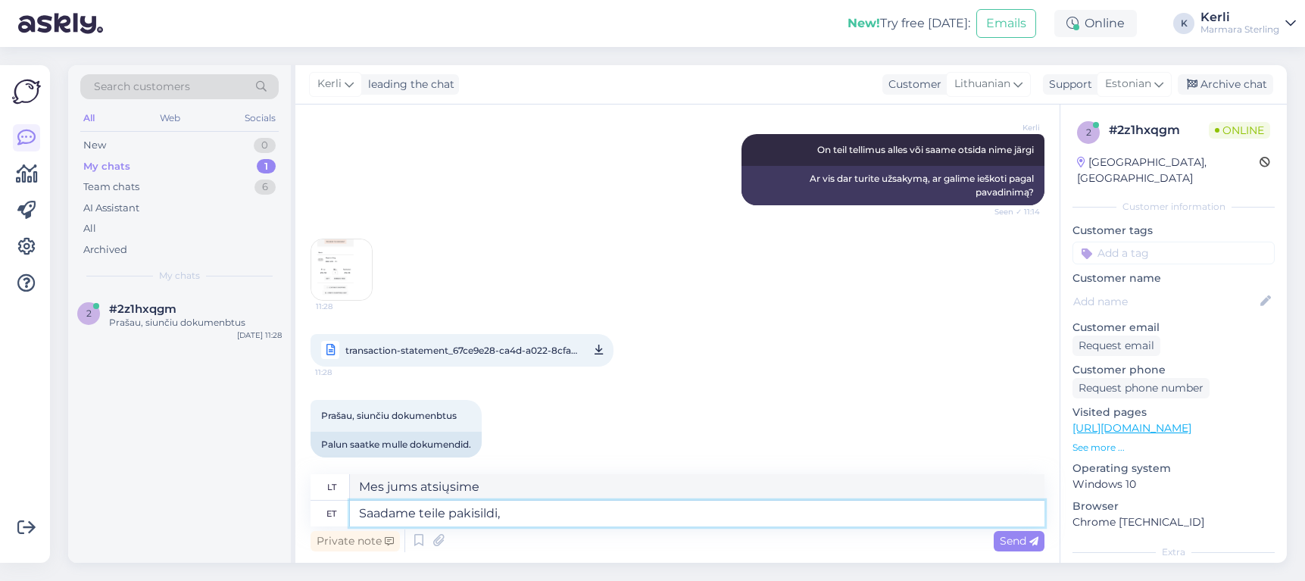
type textarea "Saadame teile pakisildi,"
type textarea "Mes atsiųsime jums siuntimo etiketę,"
type textarea "Saadame teile pakisildi, millega s"
type textarea "Mes atsiųsime jums siuntimo etiketę su"
type textarea "Saadame teile pakisildi, millega saate t"
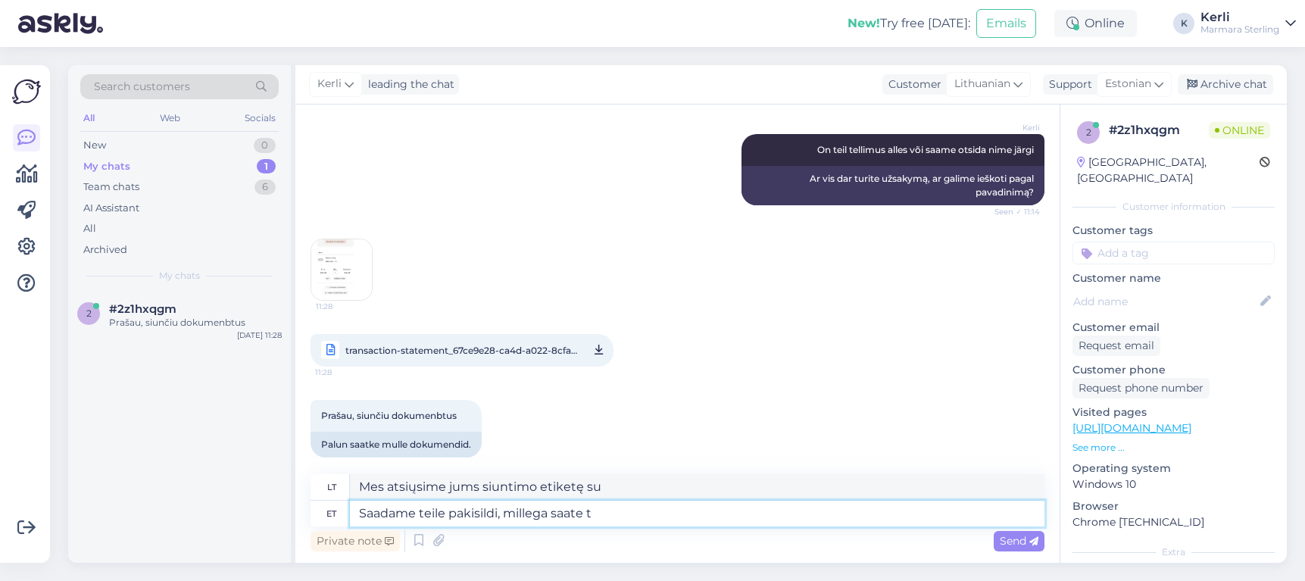
type textarea "Atsiųsime jums siuntimo etiketę, kurią galėsite naudoti"
type textarea "Saadame teile pakisildi, millega saate toote"
type textarea "Atsiųsime Jums siuntimo etiketę, kad galėtumėte gauti prekę."
type textarea "Saadame teile pakisildi, millega saate toote garantiisse"
type textarea "Atsiųsime jums siuntimo etiketę, kurią galėsite naudoti atsiimdami prekę pagal …"
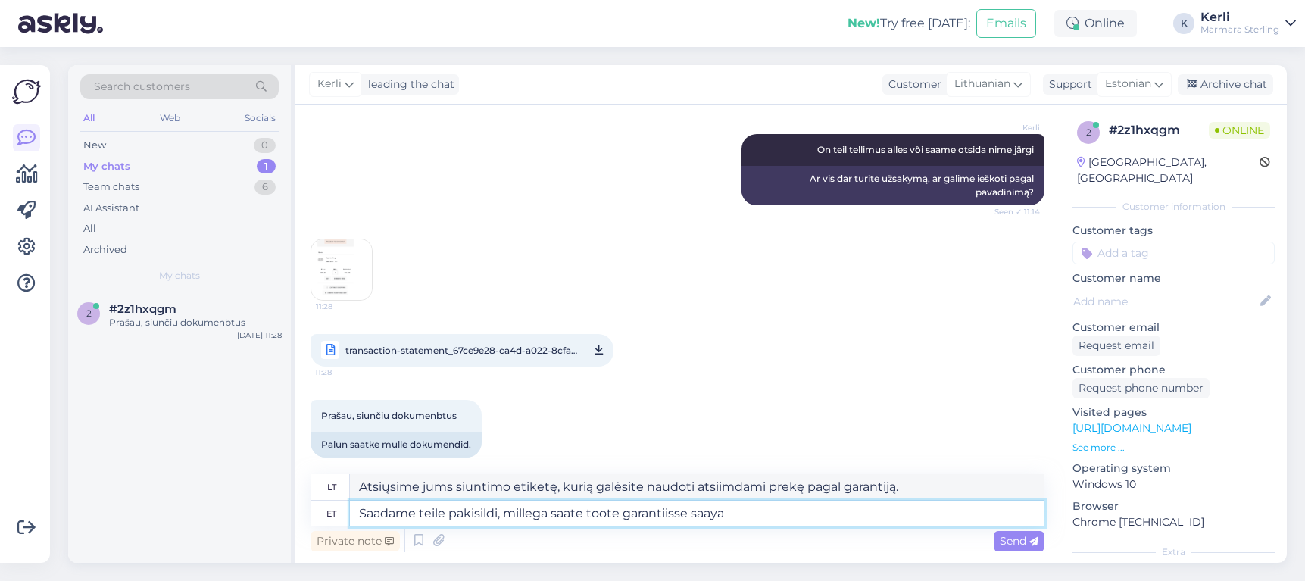
type textarea "Saadame teile pakisildi, millega saate toote garantiisse saaya"
type textarea "Atsiųsime jums siuntimo etiketę, kurią galėsite naudoti norėdami pasinaudoti pr…"
type textarea "Saadame teile pakisildi, millega saate toote garantiisse saata t"
type textarea "Atsiųsime jums siuntimo etiketę, su kuria galėsite išsiųsti gaminį pagal garant…"
type textarea "Saadame teile pakisildi, millega saate toote garantiisse saata teie poolt antud…"
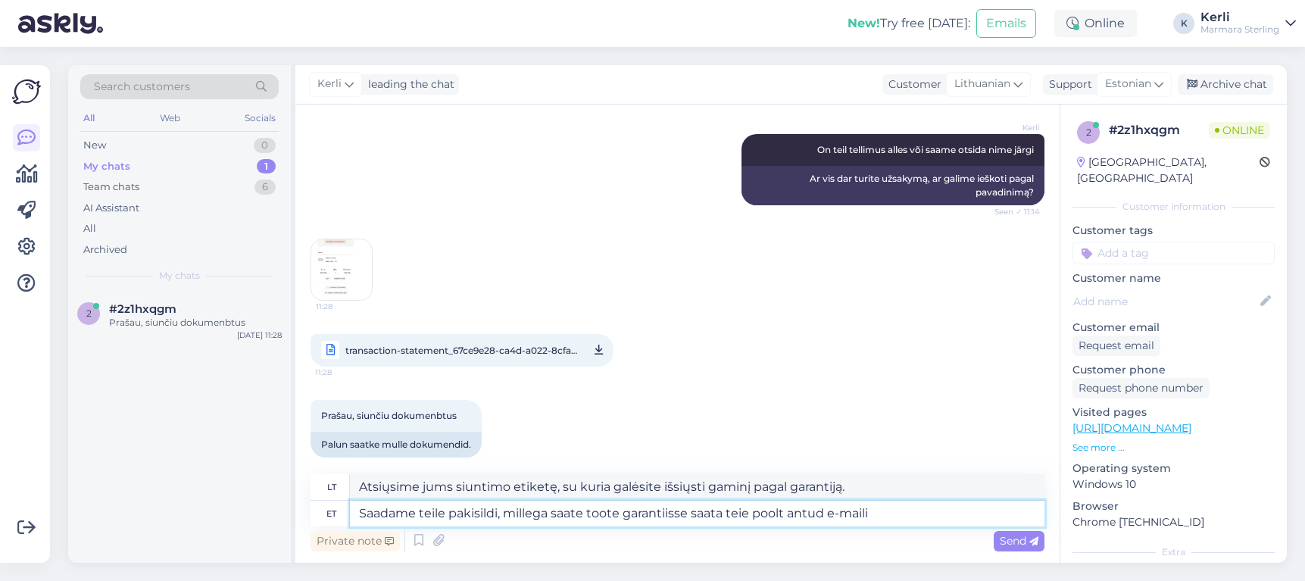
type textarea "Jums atsiųsime siuntimo etiketę, kurią galėsite naudoti norėdami išsiųsti prekė…"
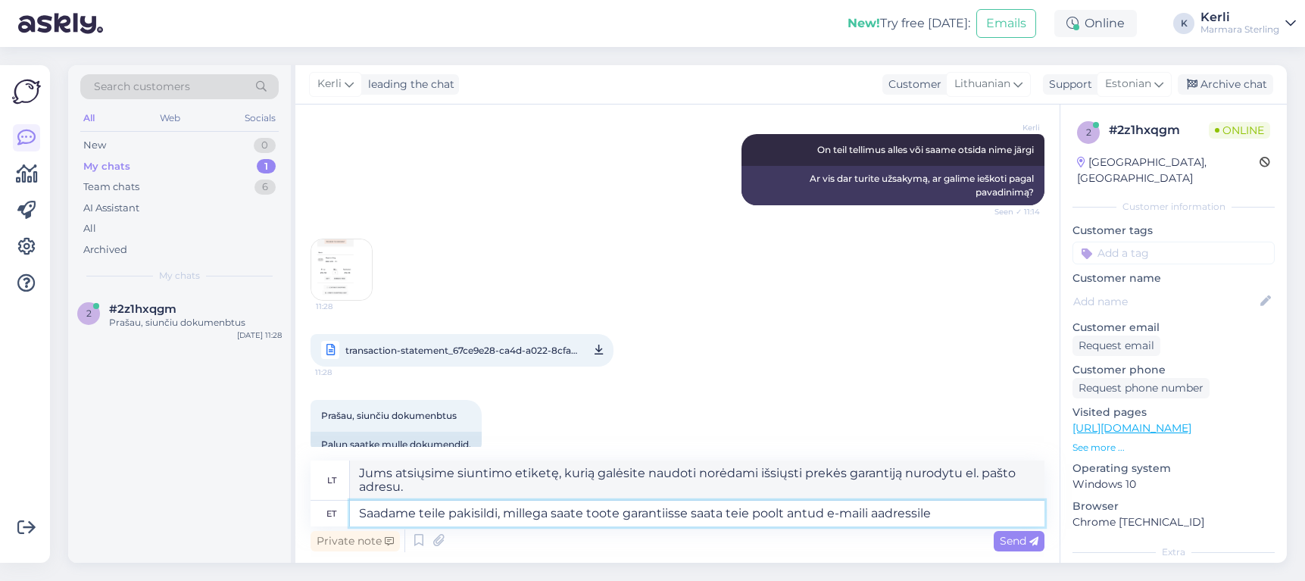
type textarea "Saadame teile pakisildi, millega saate toote garantiisse saata teie poolt antud…"
type textarea "Jums atsiųsime siuntimo etiketę, kurią galėsite naudoti siųsdami gaminį pagal g…"
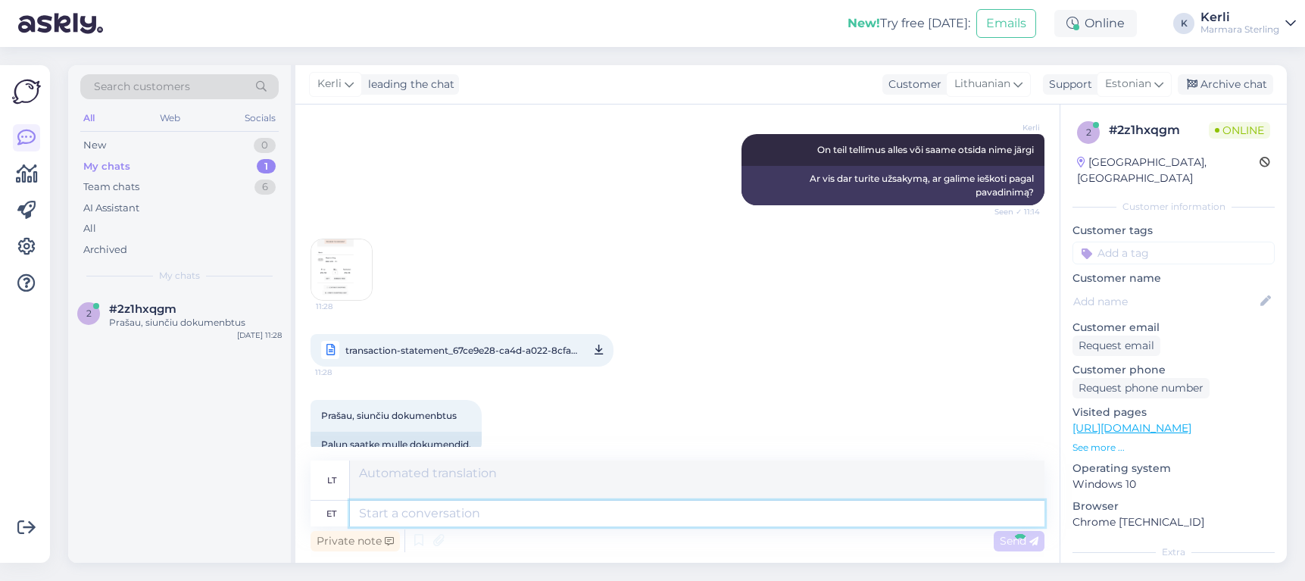
scroll to position [907, 0]
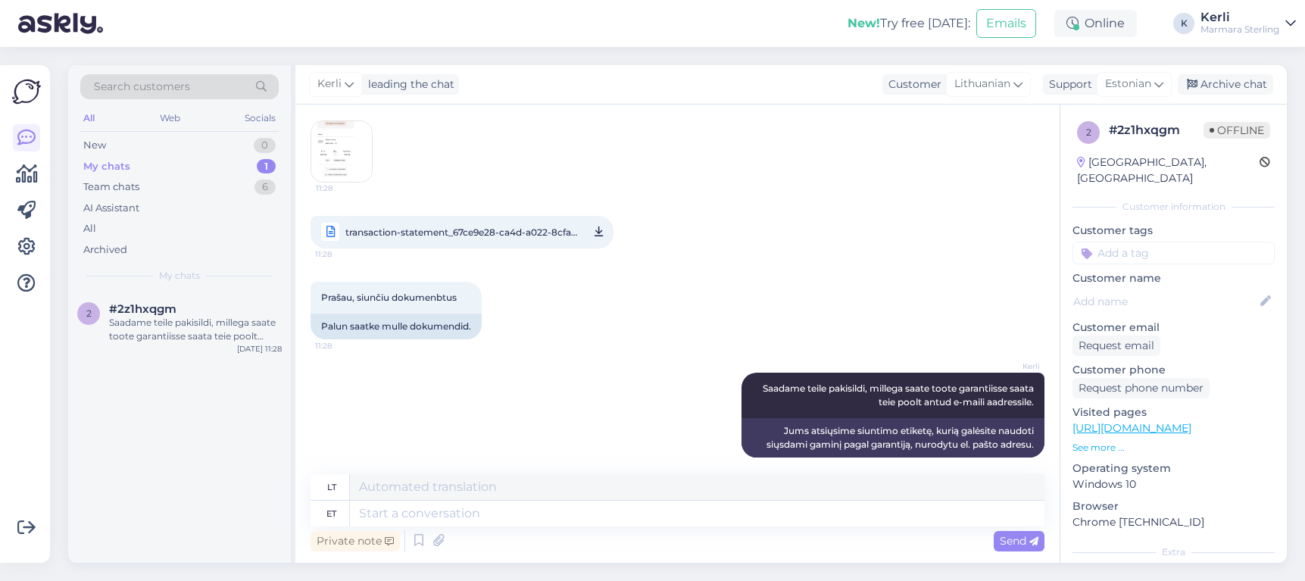
click at [350, 146] on img at bounding box center [341, 151] width 61 height 61
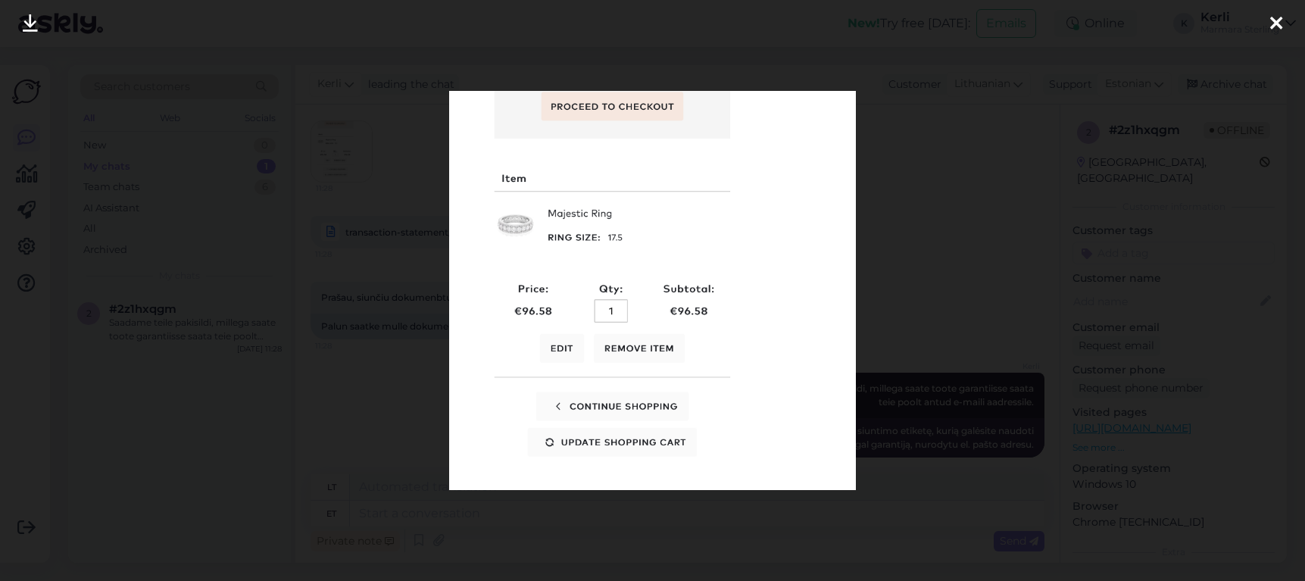
click at [907, 256] on div at bounding box center [652, 290] width 1305 height 581
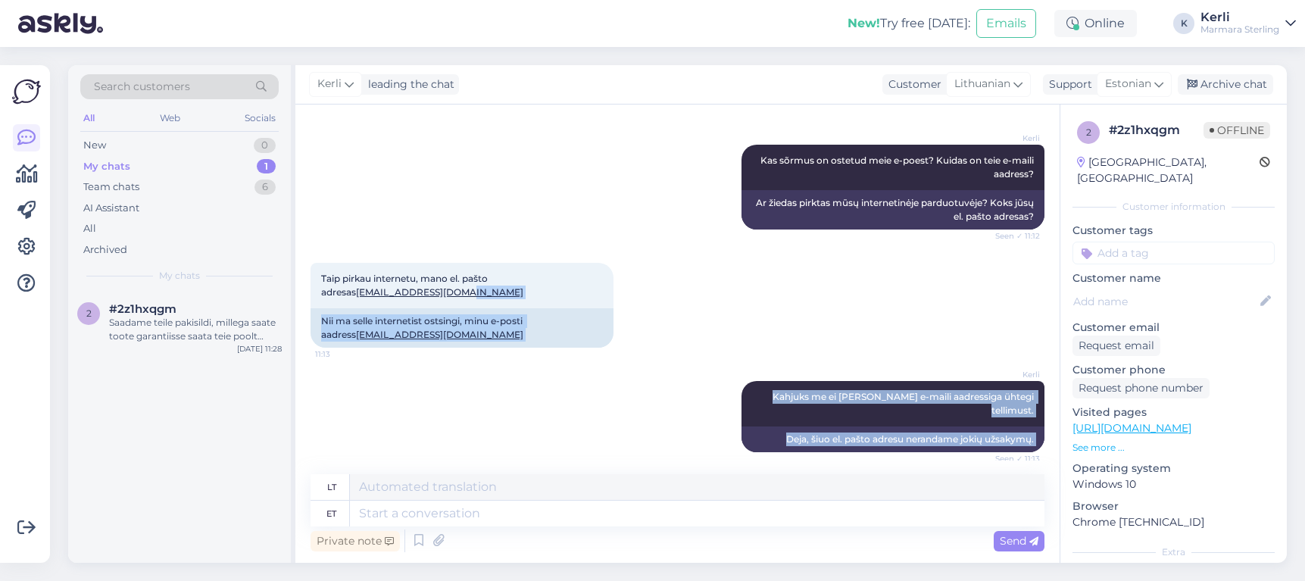
scroll to position [515, 0]
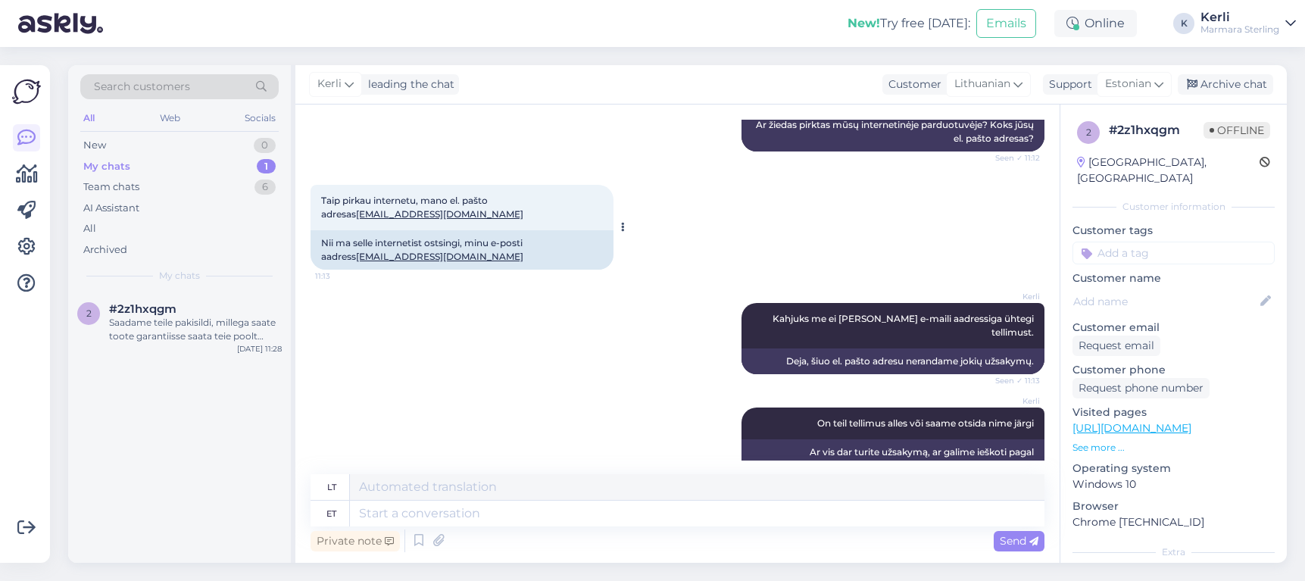
drag, startPoint x: 434, startPoint y: 455, endPoint x: 360, endPoint y: 228, distance: 239.1
click at [360, 228] on div "Taip pirkau internetu, mano el. pašto adresas kleviene.a@gmail.com 11:13" at bounding box center [462, 207] width 303 height 45
drag, startPoint x: 412, startPoint y: 253, endPoint x: 317, endPoint y: 255, distance: 94.7
click at [317, 255] on div "Nii ma selle internetist ostsingi, minu e-posti aadress kleviene.a@gmail.com" at bounding box center [462, 249] width 303 height 39
copy link "kleviene.a@gmail.com"
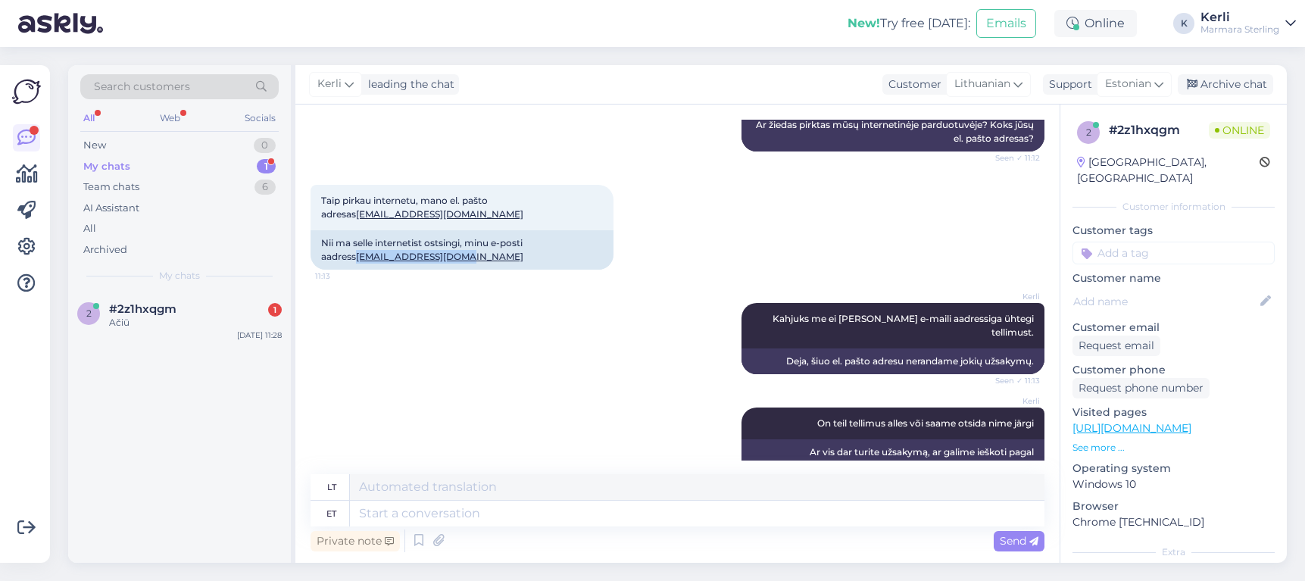
scroll to position [998, 0]
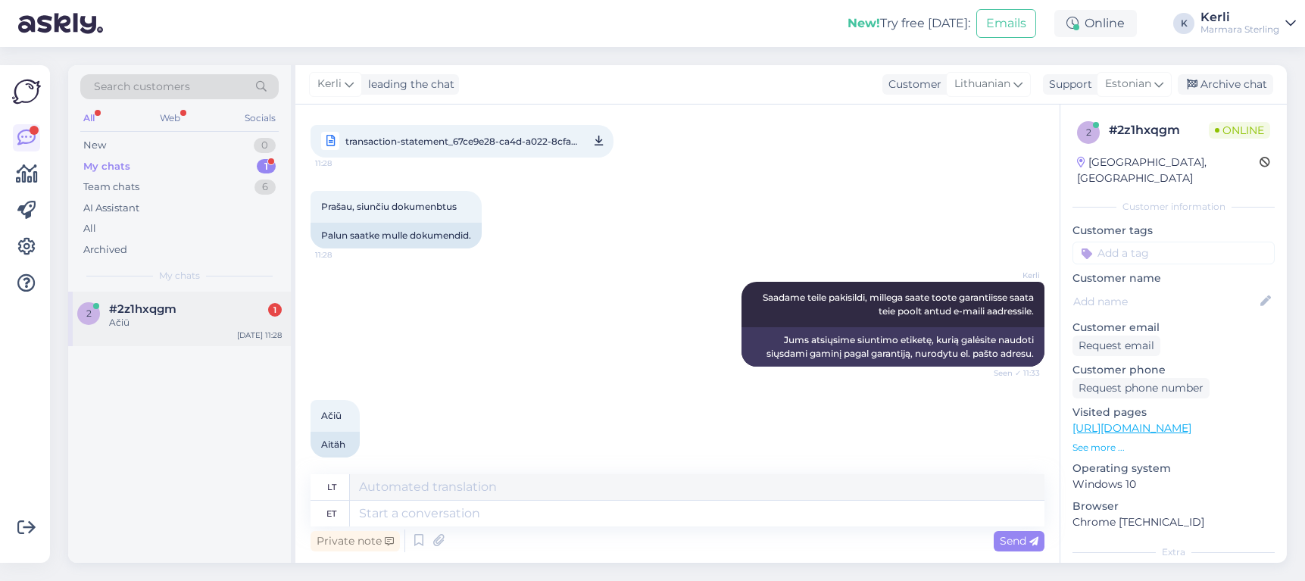
click at [170, 314] on span "#2z1hxqgm" at bounding box center [142, 309] width 67 height 14
click at [389, 514] on textarea at bounding box center [697, 514] width 695 height 26
type textarea "Saatsime t"
type textarea "Mes išsiuntėme"
type textarea "Saatsime teile m"
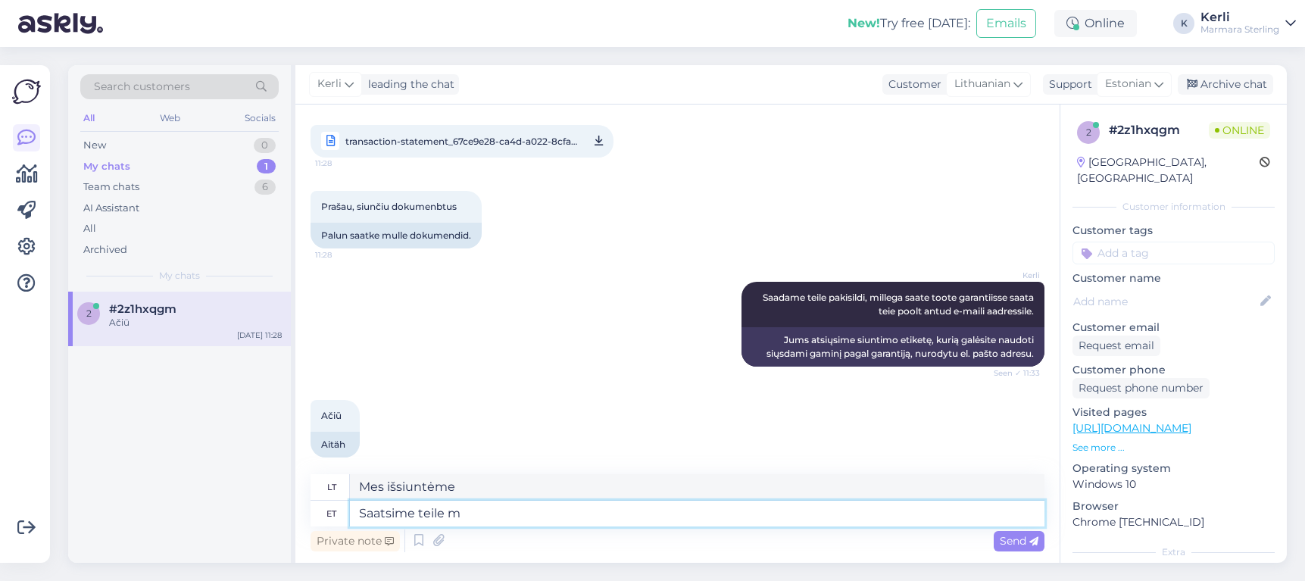
type textarea "Mes jums išsiuntėme"
type textarea "Saatsime teile meili, p"
type textarea "Išsiuntėme jums el. laišką,"
type textarea "Saatsime teile meili, palun an"
type textarea "Prašome, išsiuntėme jums el. laišką."
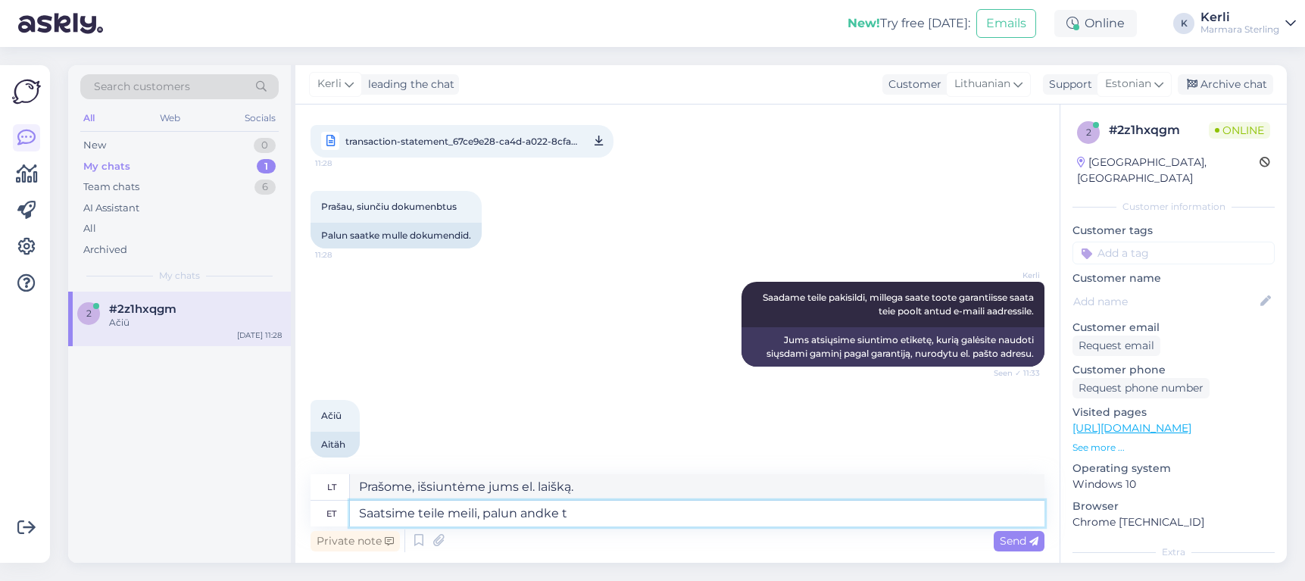
type textarea "Saatsime teile meili, palun andke te"
type textarea "Išsiuntėme jums el. laišką, prašome pranešti."
type textarea "Saatsime teile meili, palun andke teada, k"
type textarea "Išsiuntėme jums el. laišką, praneškite mums,"
type textarea "Saatsime teile meili, palun andke teada, kas s"
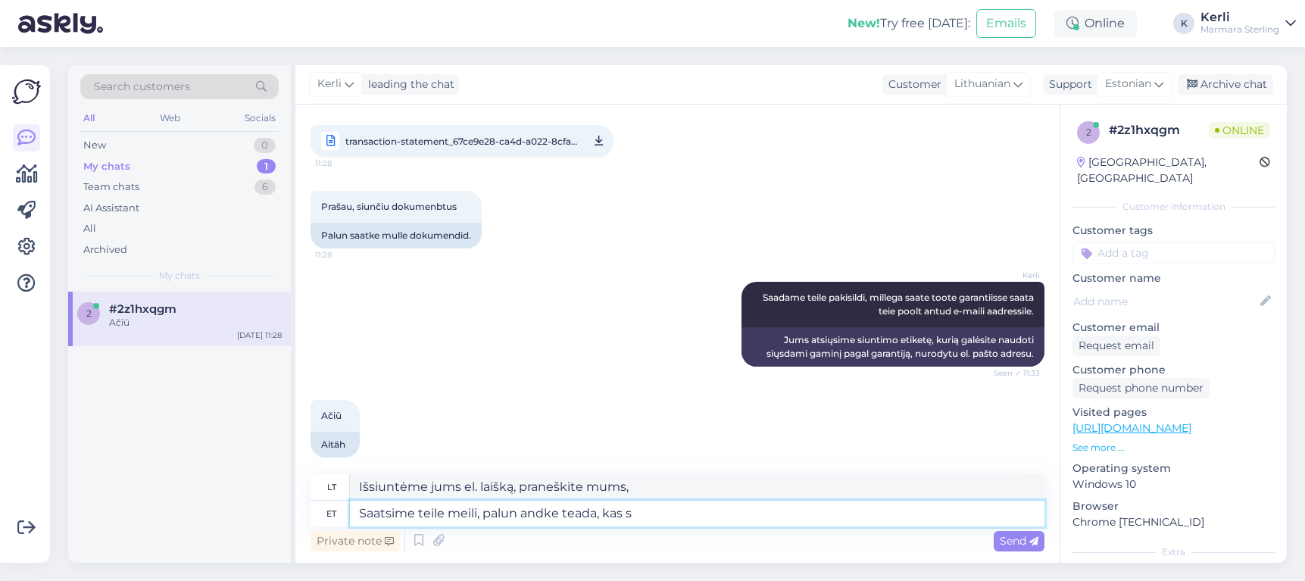
type textarea "Išsiuntėme jums el. laišką, praneškite, jei"
type textarea "Saatsime teile meili, palun andke teada, kas saite s"
type textarea "Išsiuntėme Jums el. laišką, prašome pranešti, ar jį gavote."
type textarea "Saatsime teile meili, palun andke teada, kas saite selle kätte?"
type textarea "Išsiuntėme Jums el. laišką, praneškite, ar jį gavote?"
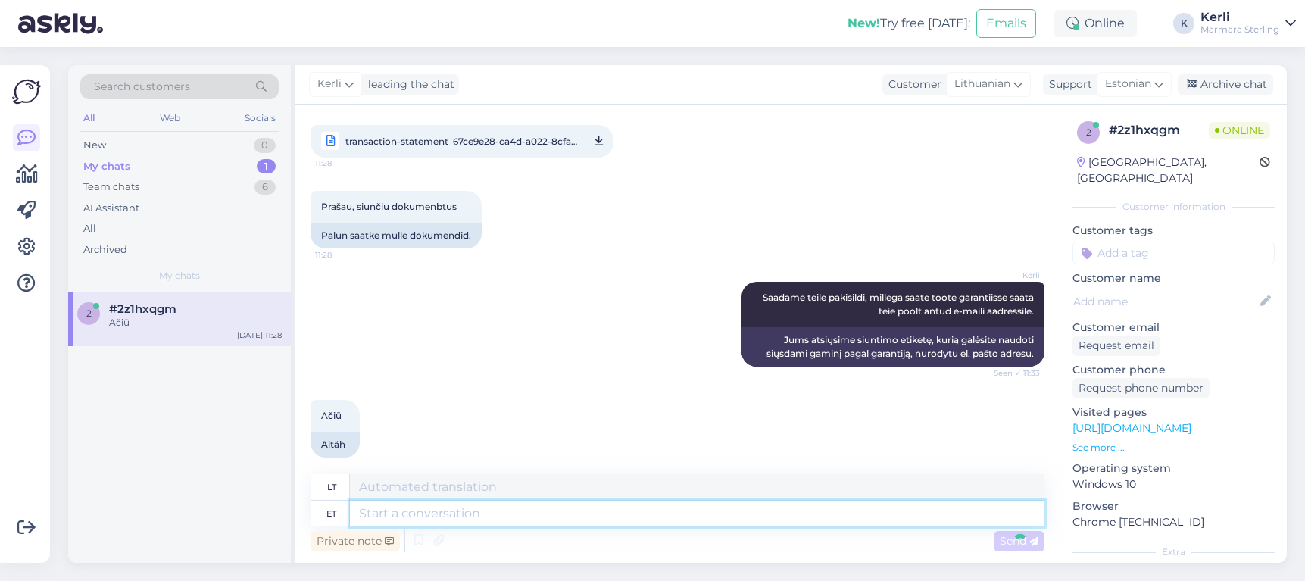
scroll to position [1089, 0]
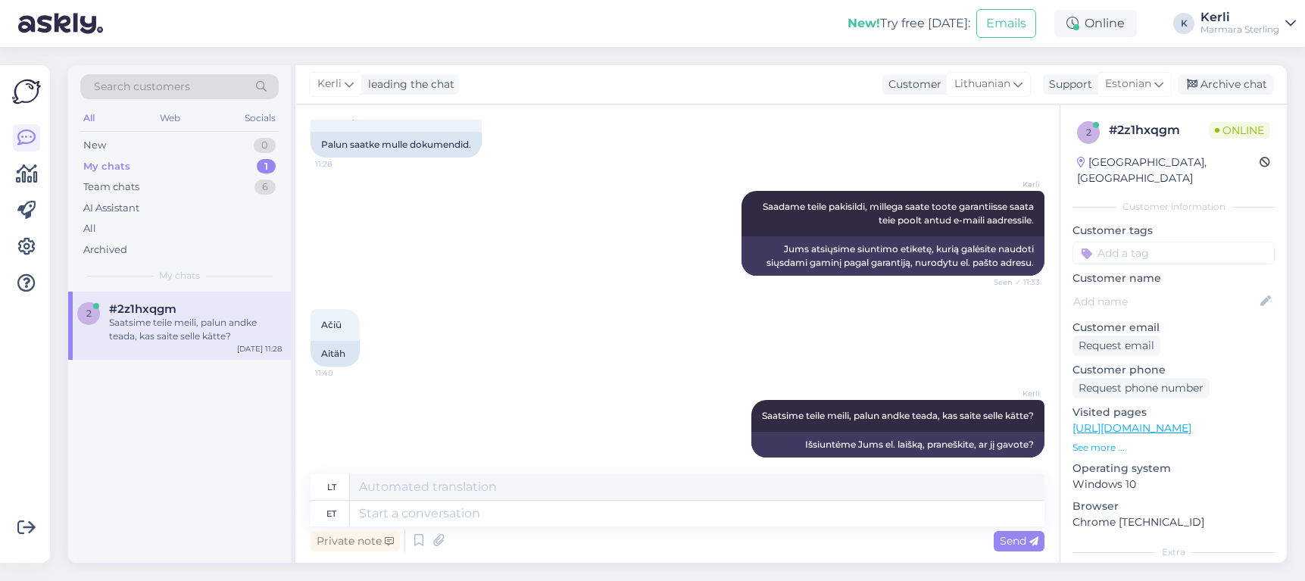
click at [568, 383] on div "Kerli Saatsime teile meili, palun andke teada, kas saite selle kätte? 11:41 Išs…" at bounding box center [678, 428] width 734 height 91
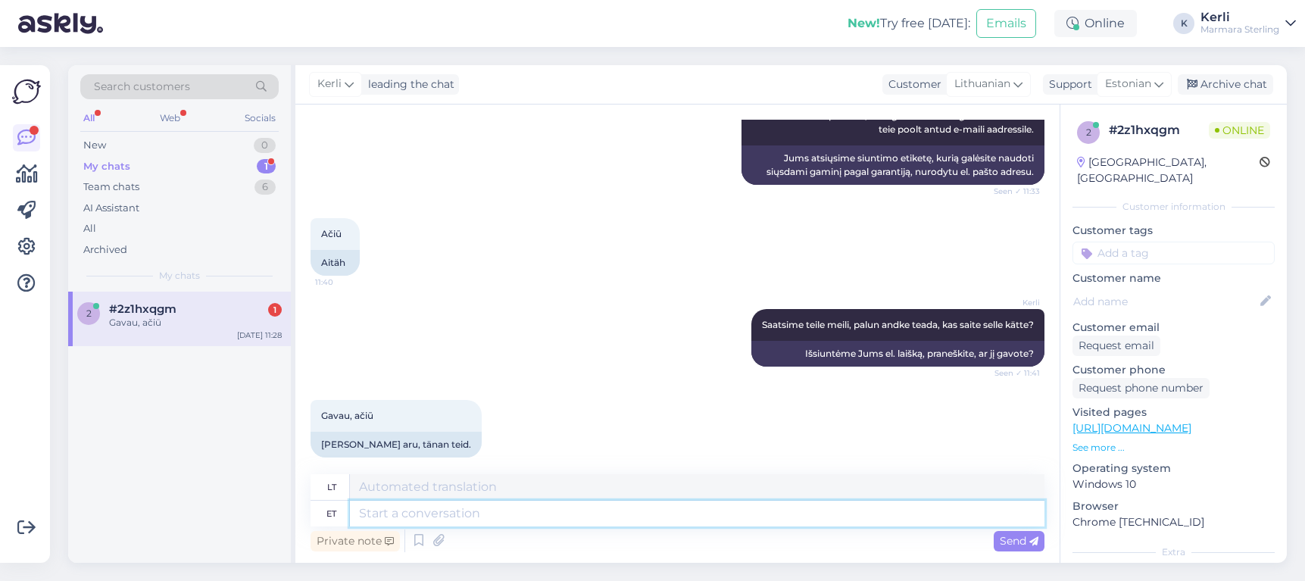
click at [433, 514] on textarea at bounding box center [697, 514] width 695 height 26
type textarea "S"
type textarea "Hästi!"
type textarea "Gerai!"
type textarea "Hästi! Ilusat p"
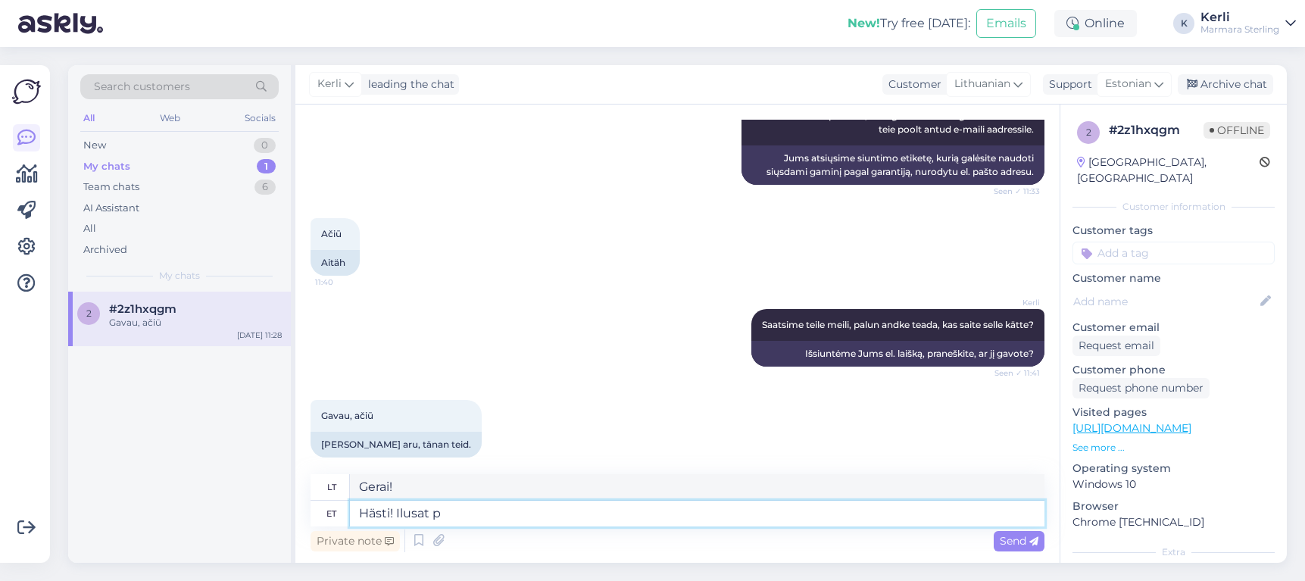
type textarea "Puikiai padirbėta! Geros dienos!"
type textarea "Hästi! Ilusat päeva!"
type textarea "Gerai! Geros dienos!"
type textarea "Hästi! Ilusat päeva!"
click at [1008, 541] on span "Send" at bounding box center [1019, 541] width 39 height 14
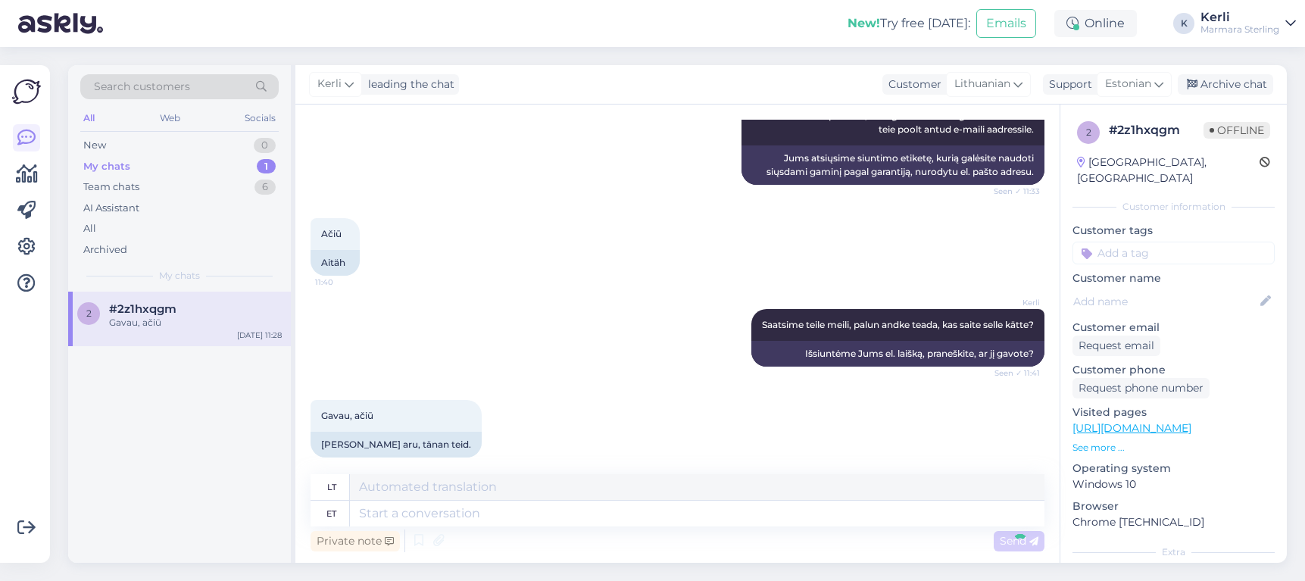
scroll to position [1271, 0]
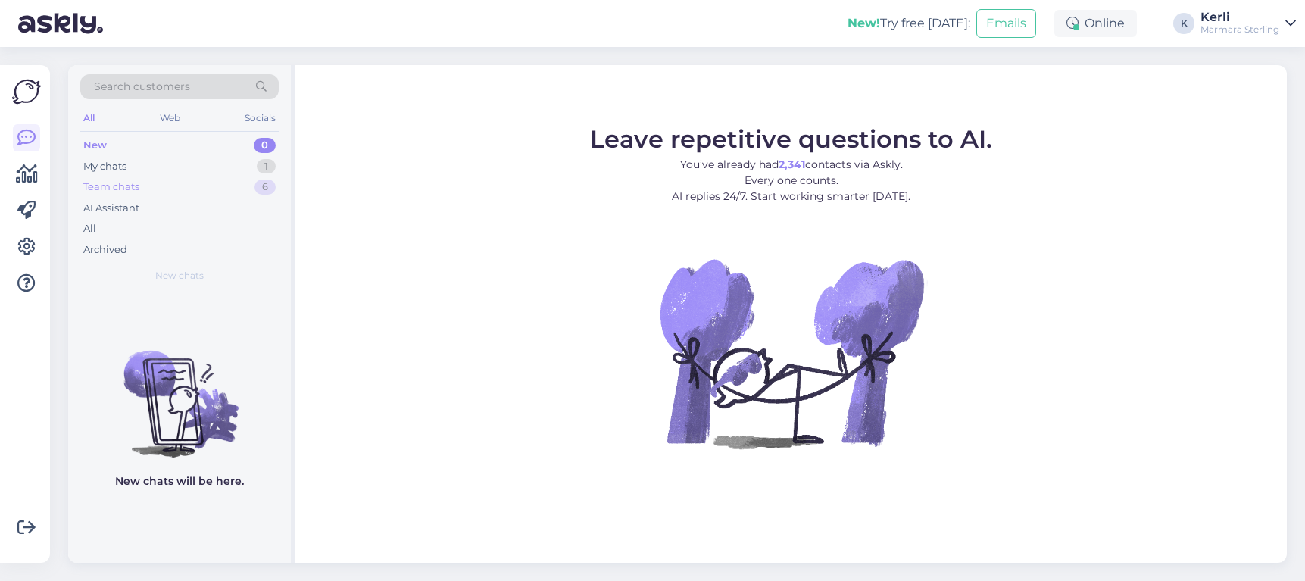
click at [116, 186] on div "Team chats" at bounding box center [111, 187] width 56 height 15
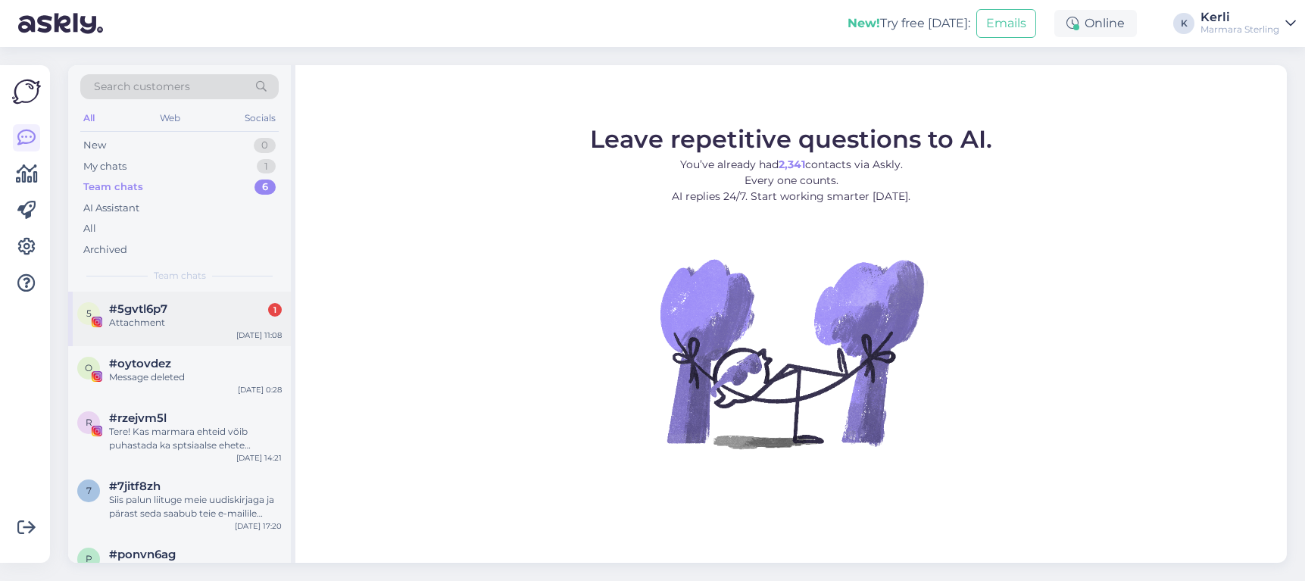
click at [153, 331] on div "5 #5gvtl6p7 1 Attachment [DATE] 11:08" at bounding box center [179, 319] width 223 height 55
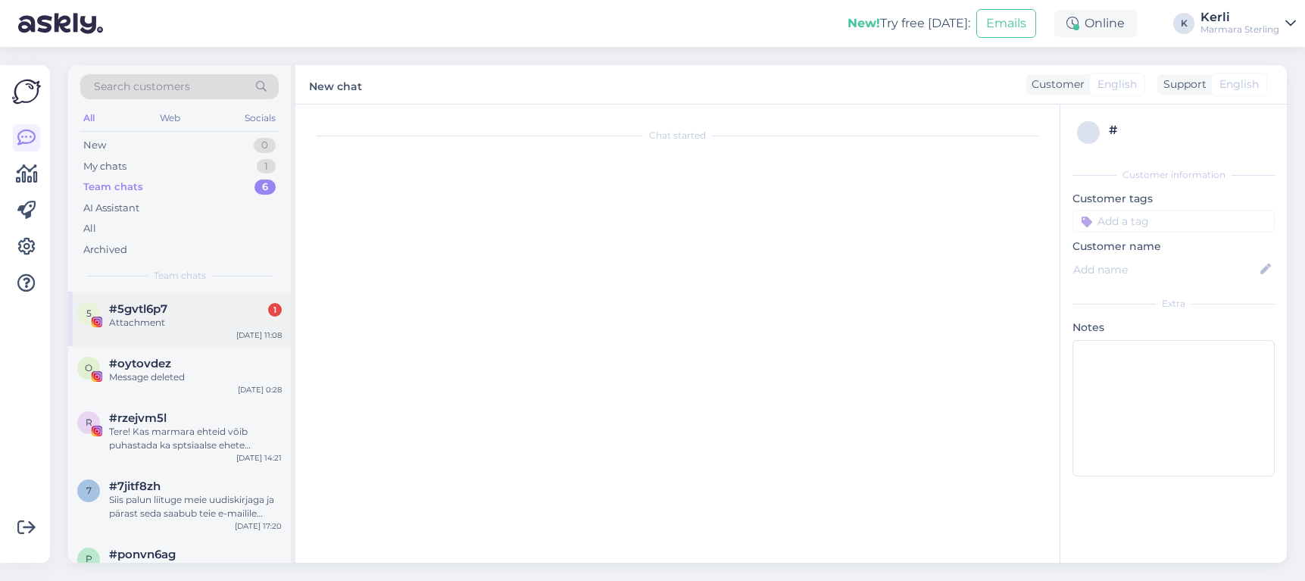
scroll to position [614, 0]
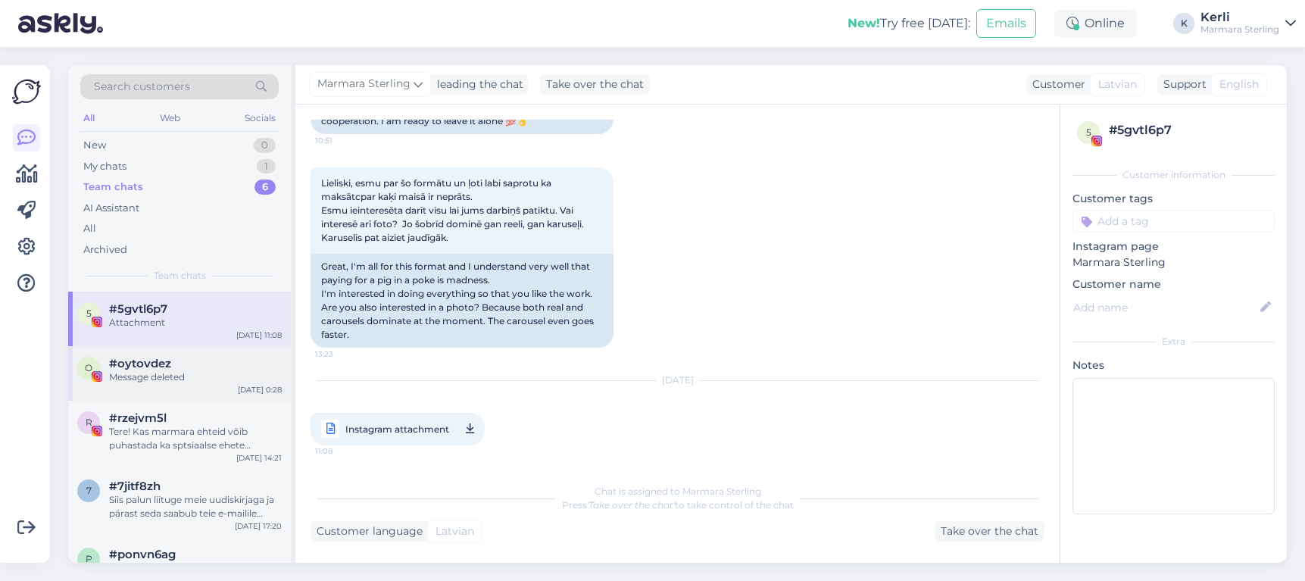
click at [138, 364] on span "#oytovdez" at bounding box center [140, 364] width 62 height 14
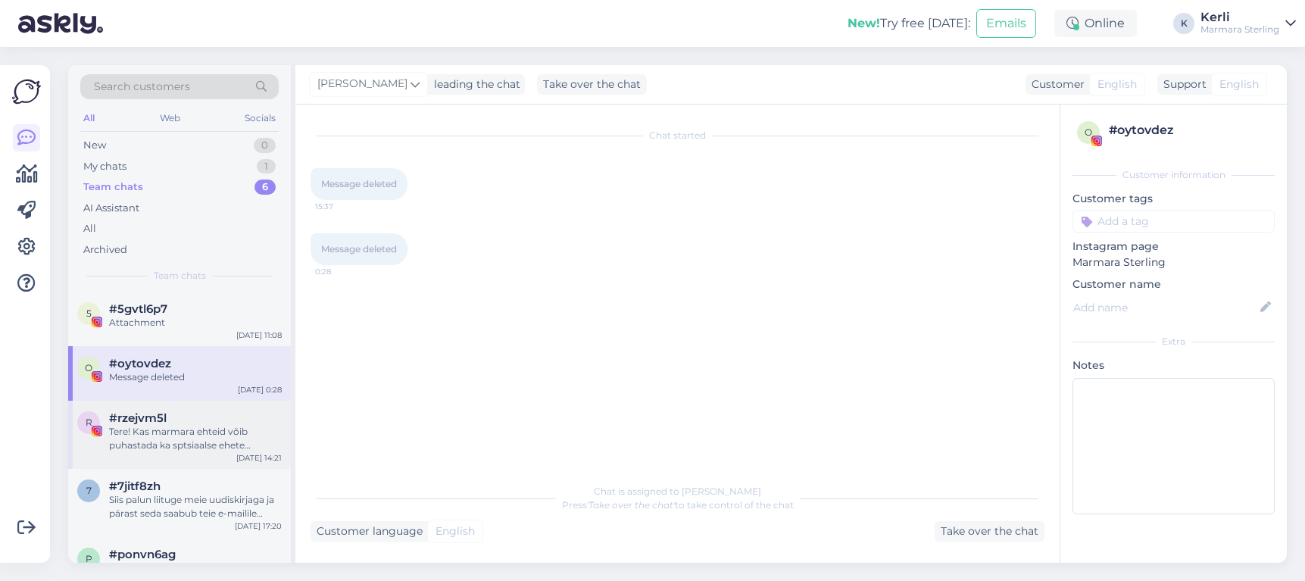
click at [143, 422] on span "#rzejvm5l" at bounding box center [138, 418] width 58 height 14
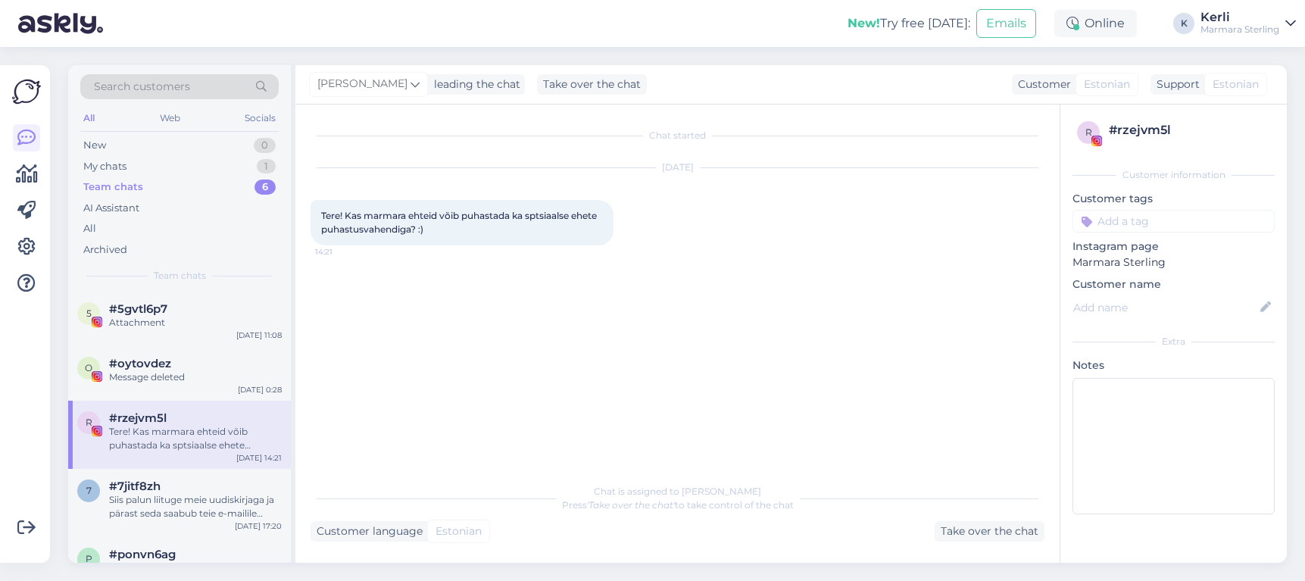
click at [57, 12] on img at bounding box center [60, 23] width 85 height 47
